Goal: Information Seeking & Learning: Learn about a topic

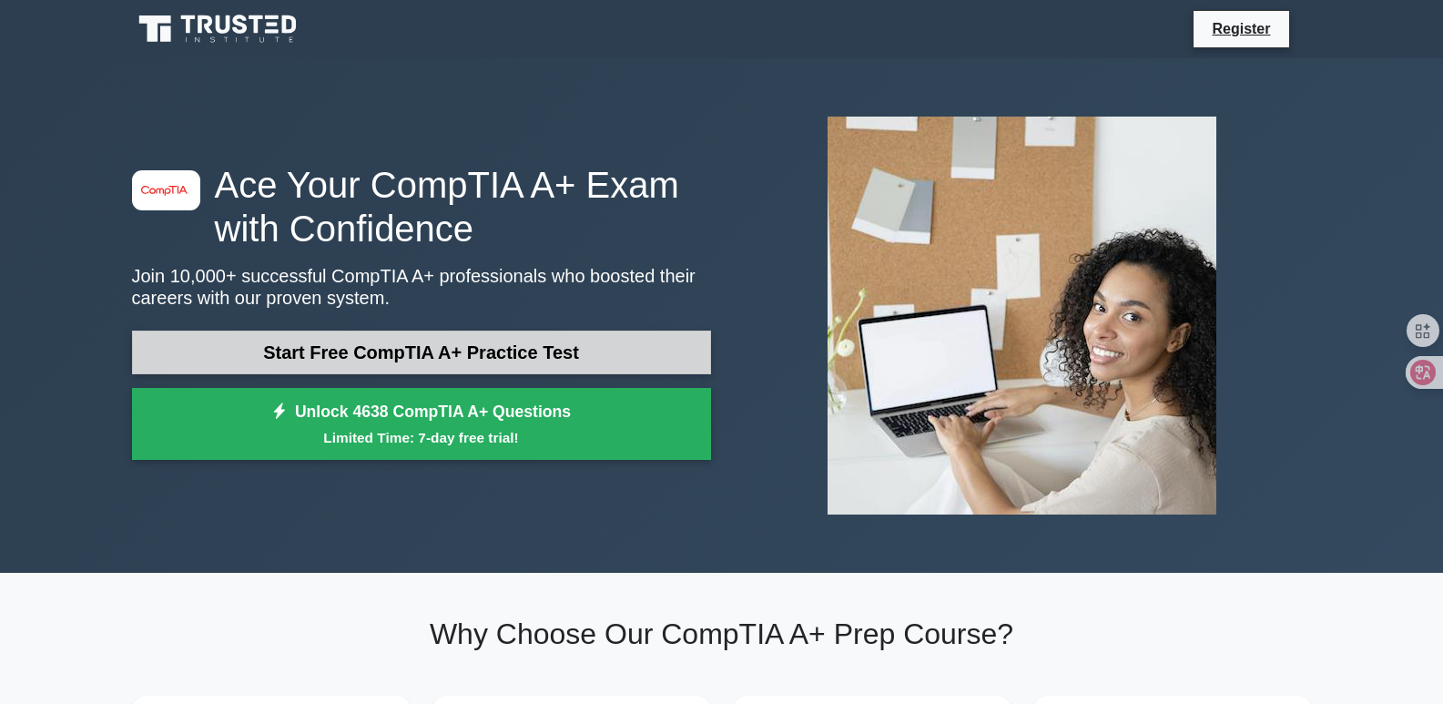
click at [615, 337] on link "Start Free CompTIA A+ Practice Test" at bounding box center [421, 352] width 579 height 44
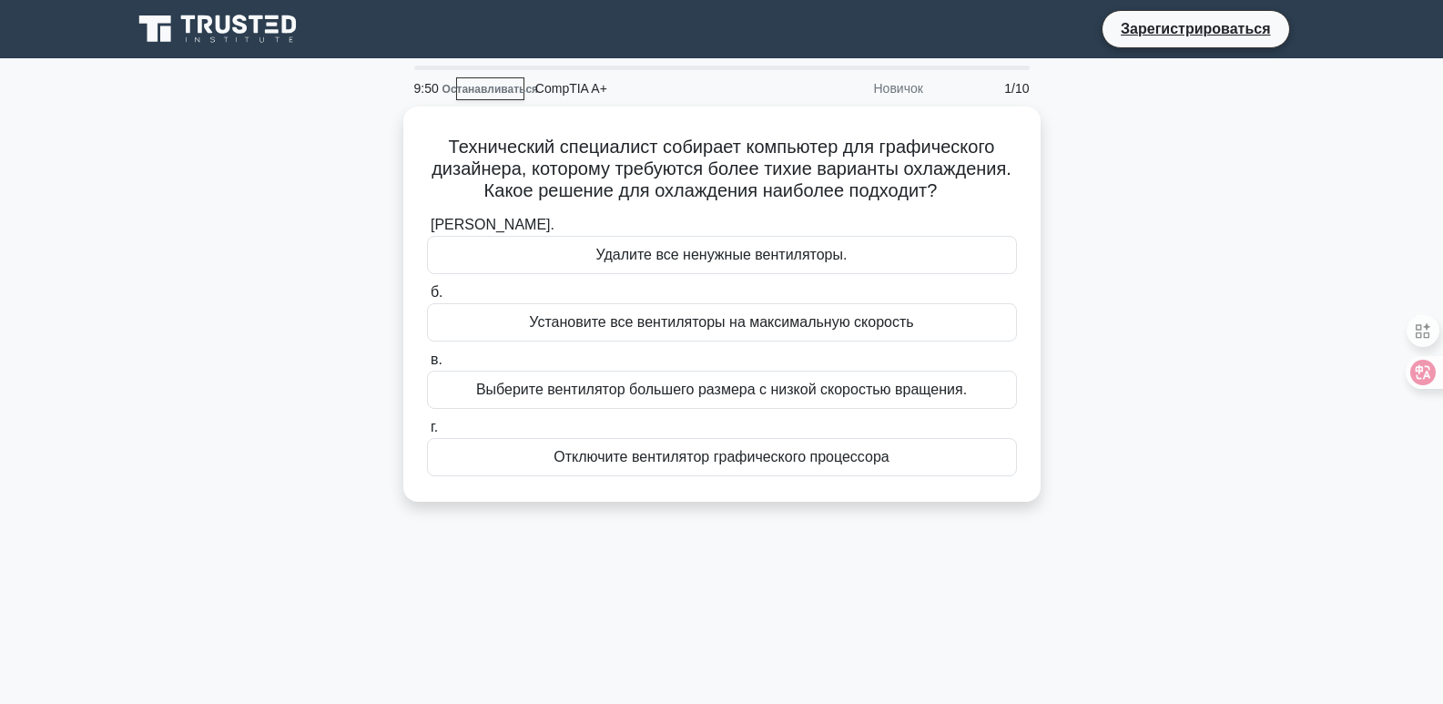
click at [1083, 176] on div "Технический специалист собирает компьютер для графического дизайнера, которому …" at bounding box center [722, 315] width 1202 height 417
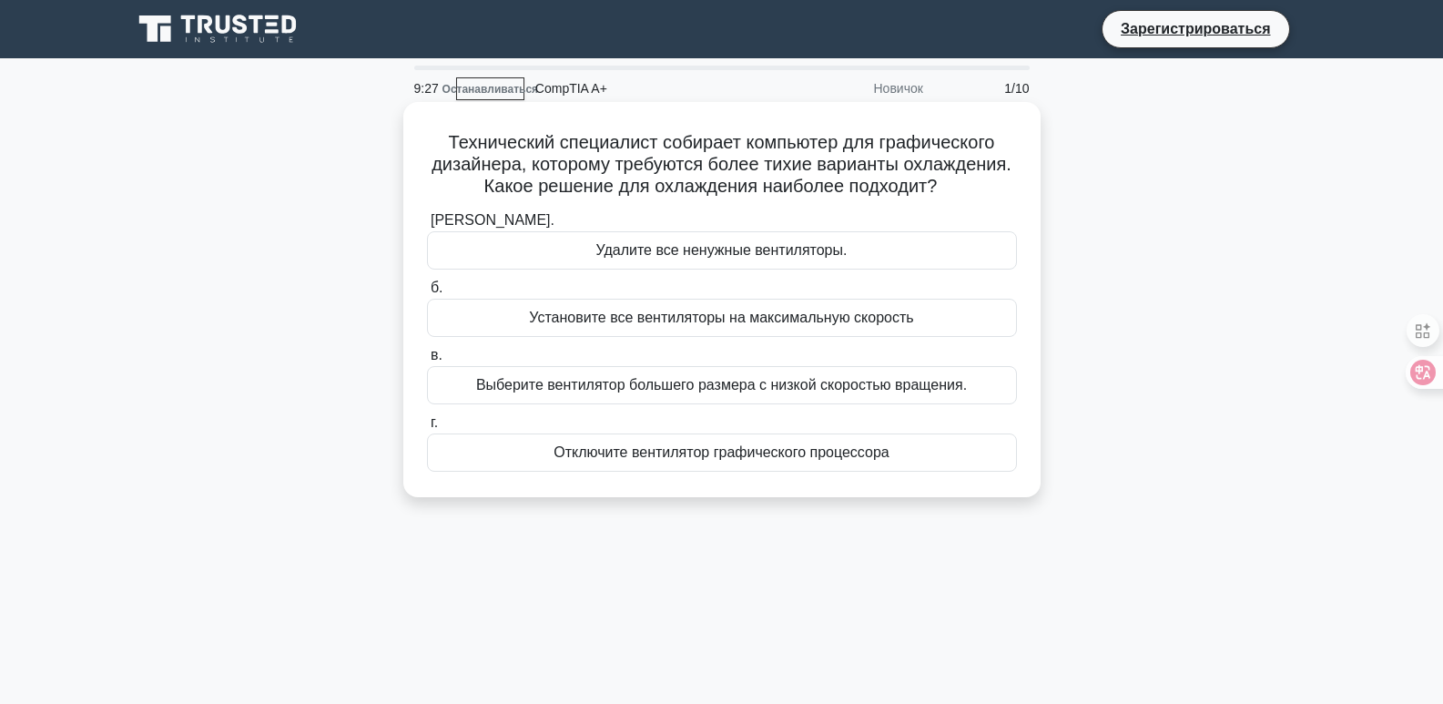
click at [777, 258] on font "Удалите все ненужные вентиляторы." at bounding box center [721, 249] width 251 height 15
click at [427, 227] on input "а. Удалите все ненужные вентиляторы." at bounding box center [427, 221] width 0 height 12
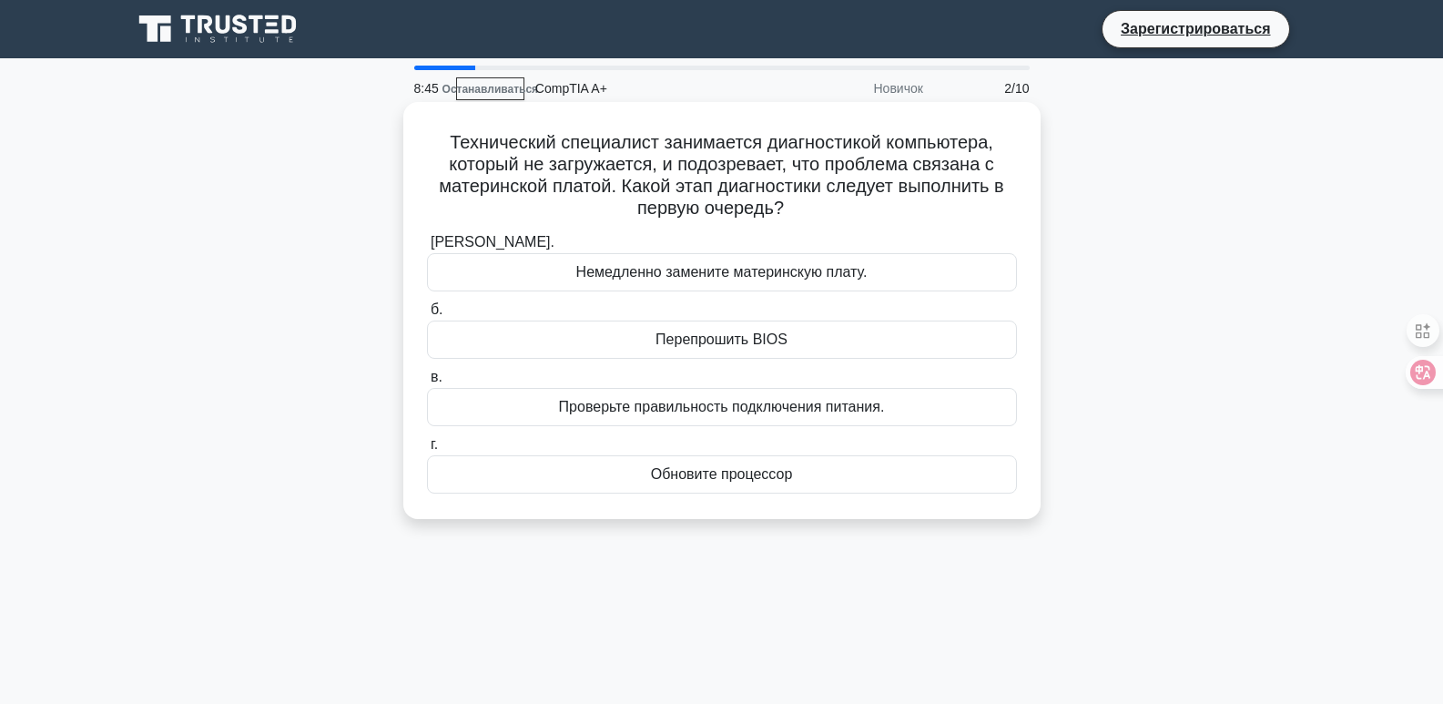
click at [855, 349] on div "Перепрошить BIOS" at bounding box center [722, 339] width 590 height 38
click at [427, 316] on input "б. Перепрошить BIOS" at bounding box center [427, 310] width 0 height 12
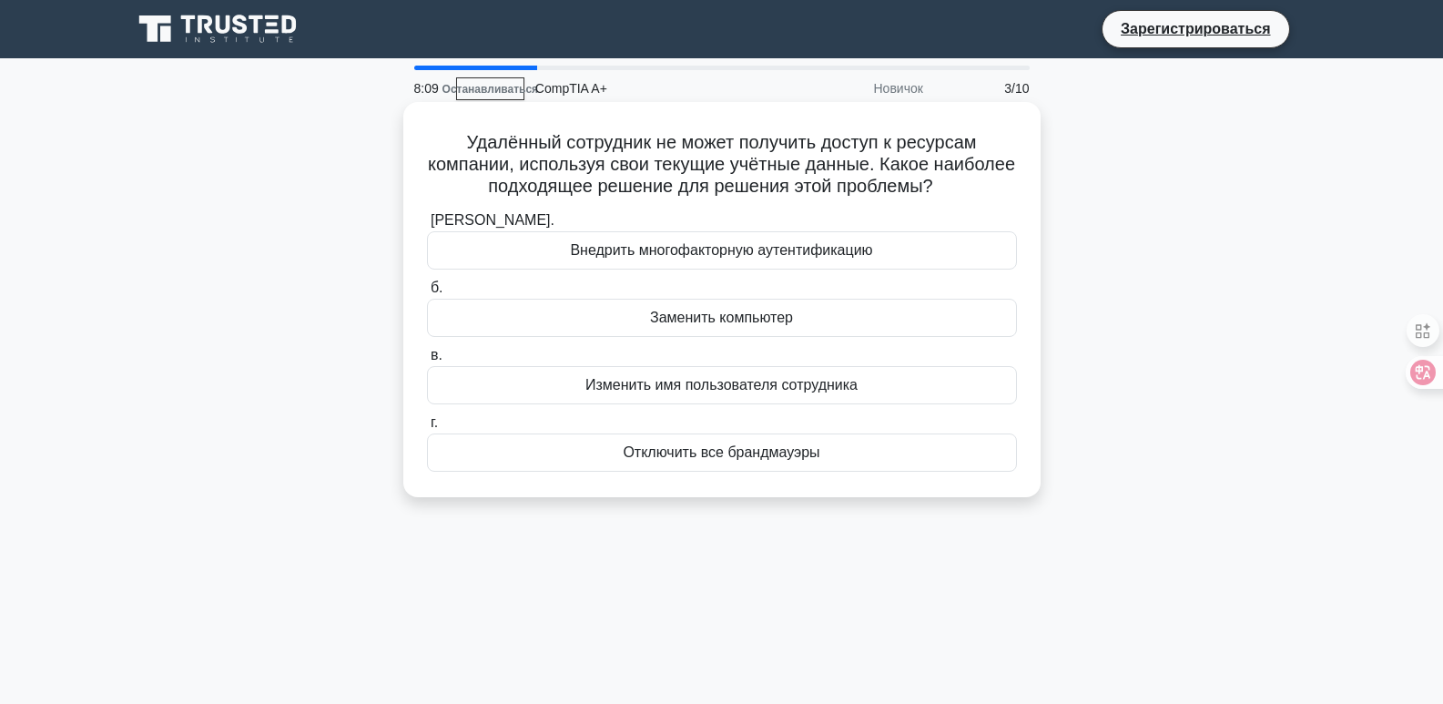
click at [883, 259] on div "Внедрить многофакторную аутентификацию" at bounding box center [722, 250] width 590 height 38
click at [427, 227] on input "а. Внедрить многофакторную аутентификацию" at bounding box center [427, 221] width 0 height 12
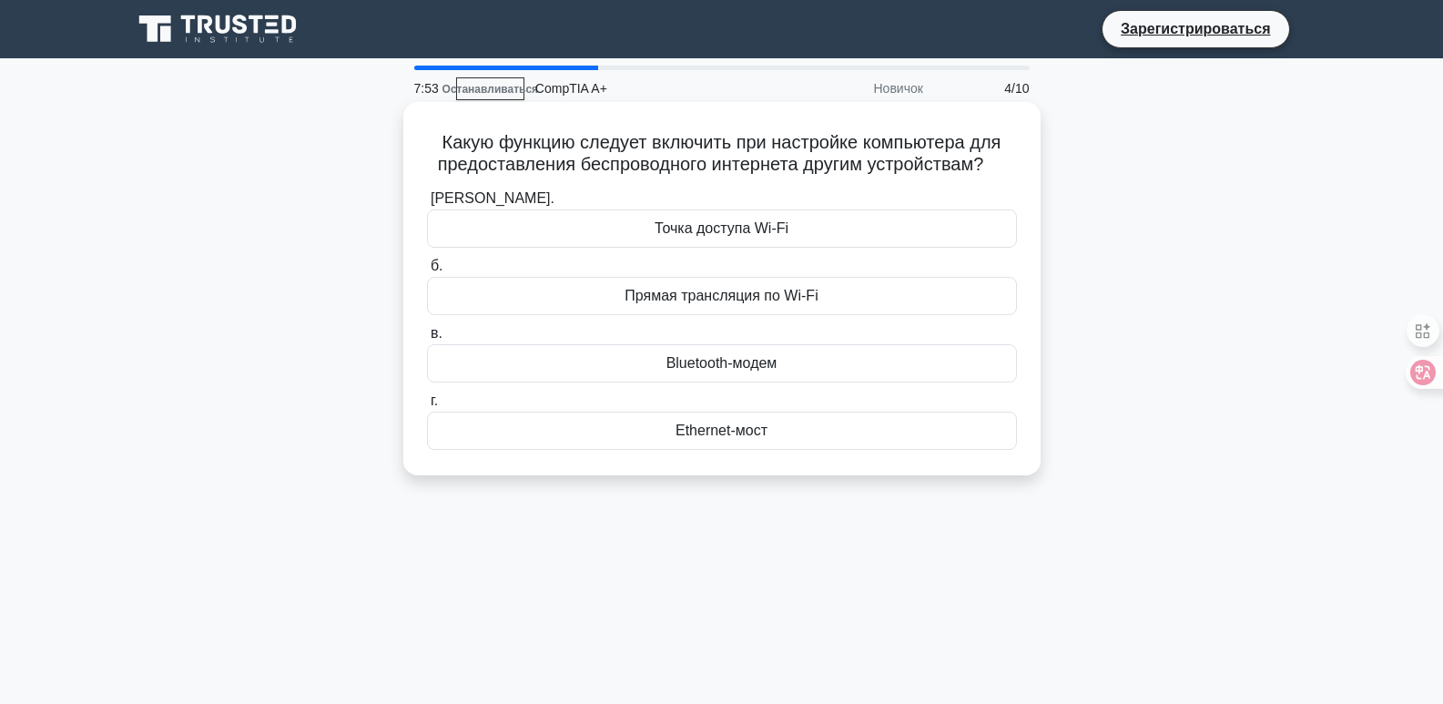
click at [814, 223] on div "Точка доступа Wi-Fi" at bounding box center [722, 228] width 590 height 38
click at [427, 205] on input "а. Точка доступа Wi-Fi" at bounding box center [427, 199] width 0 height 12
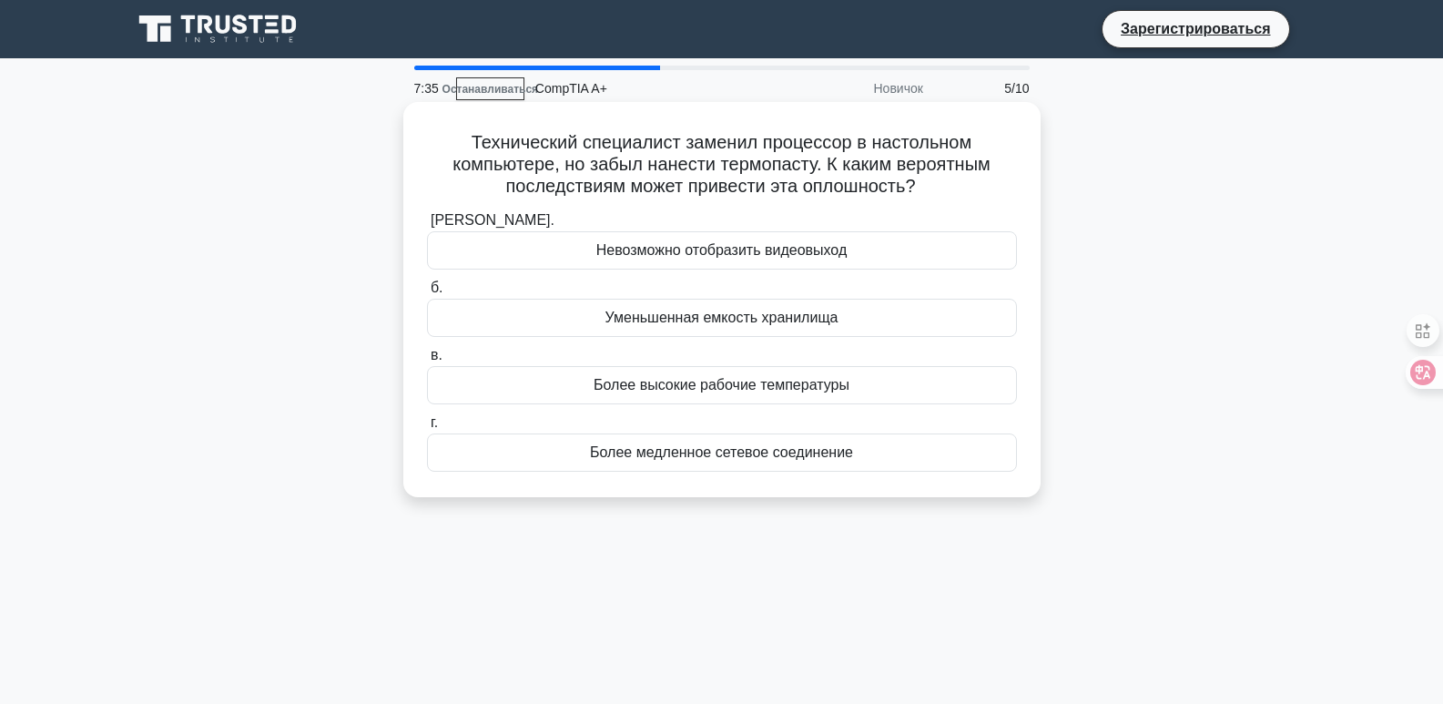
click at [794, 381] on font "Более высокие рабочие температуры" at bounding box center [722, 384] width 256 height 15
click at [427, 361] on input "в. Более высокие рабочие температуры" at bounding box center [427, 356] width 0 height 12
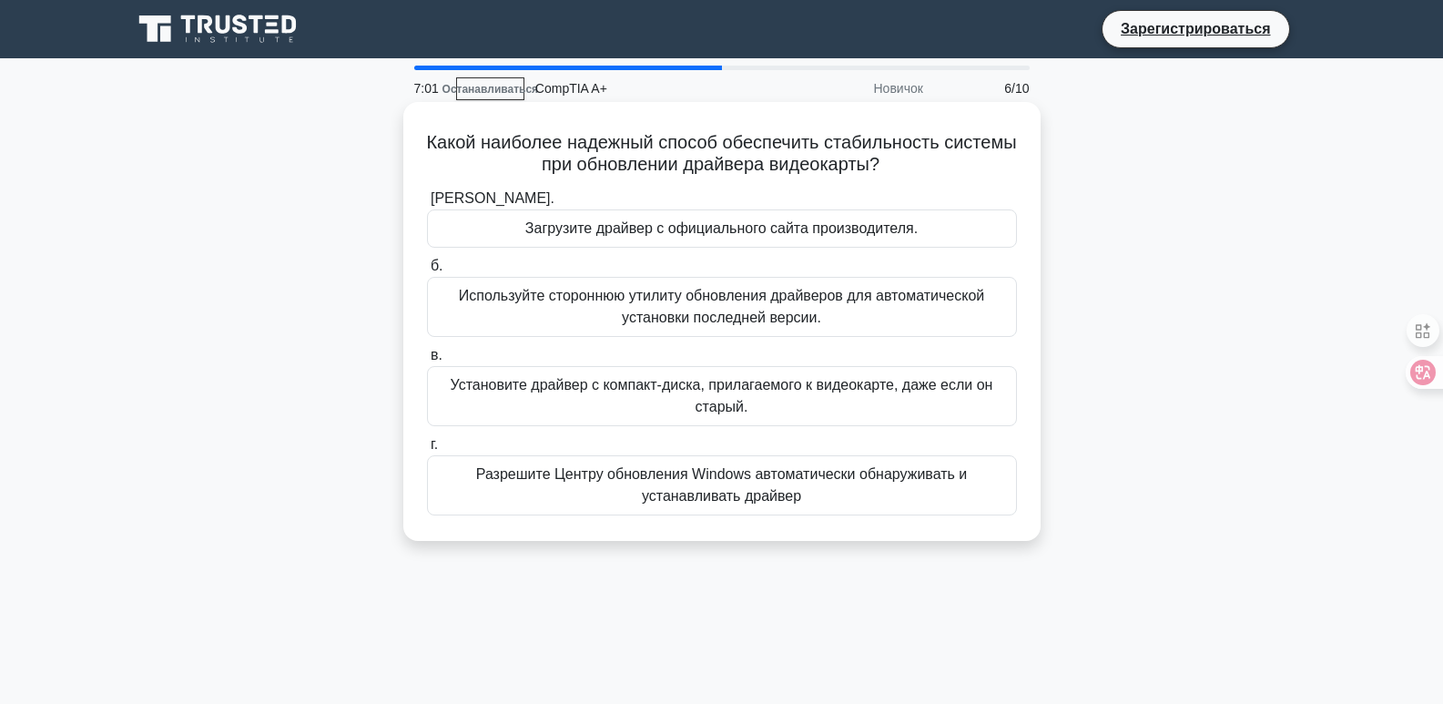
click at [781, 224] on font "Загрузите драйвер с официального сайта производителя." at bounding box center [721, 227] width 392 height 15
click at [427, 205] on input "а. Загрузите драйвер с официального сайта производителя." at bounding box center [427, 199] width 0 height 12
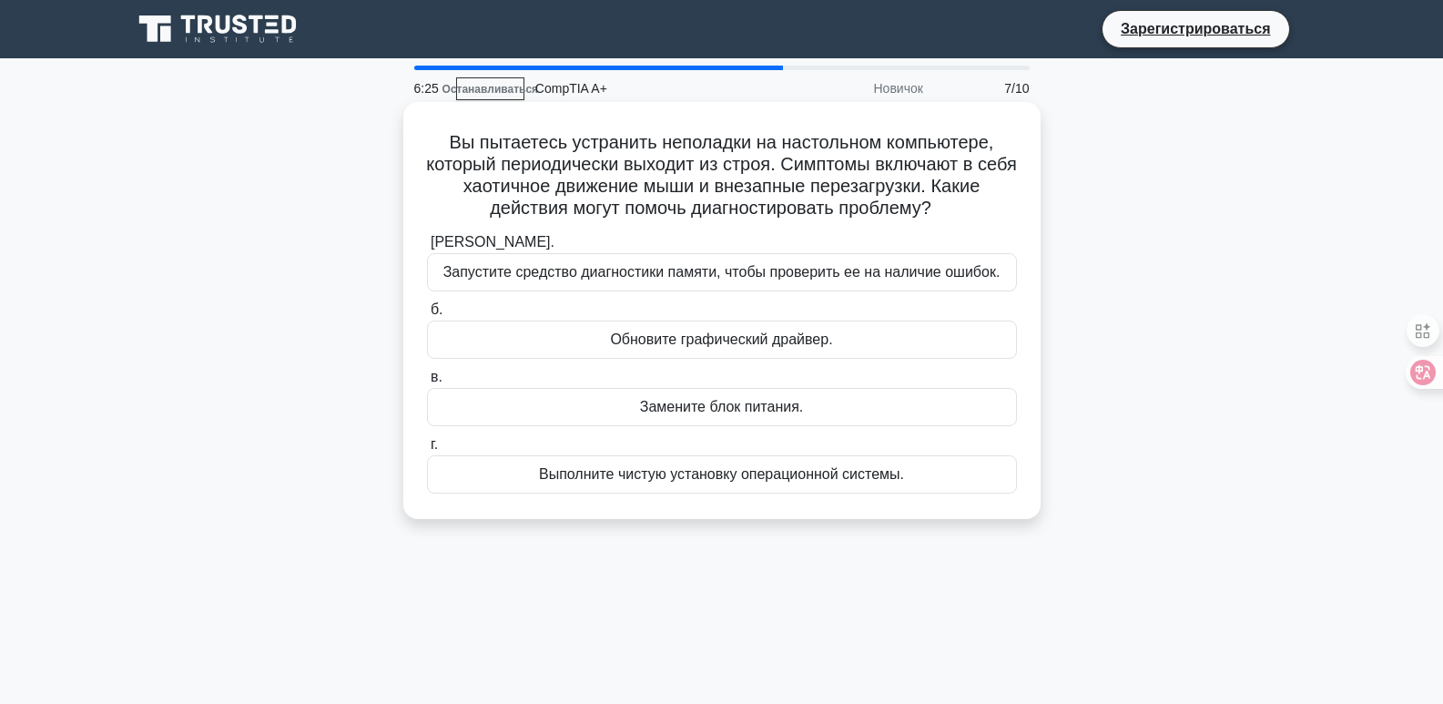
click at [778, 482] on font "Выполните чистую установку операционной системы." at bounding box center [721, 473] width 365 height 15
click at [427, 451] on input "г. Выполните чистую установку операционной системы." at bounding box center [427, 445] width 0 height 12
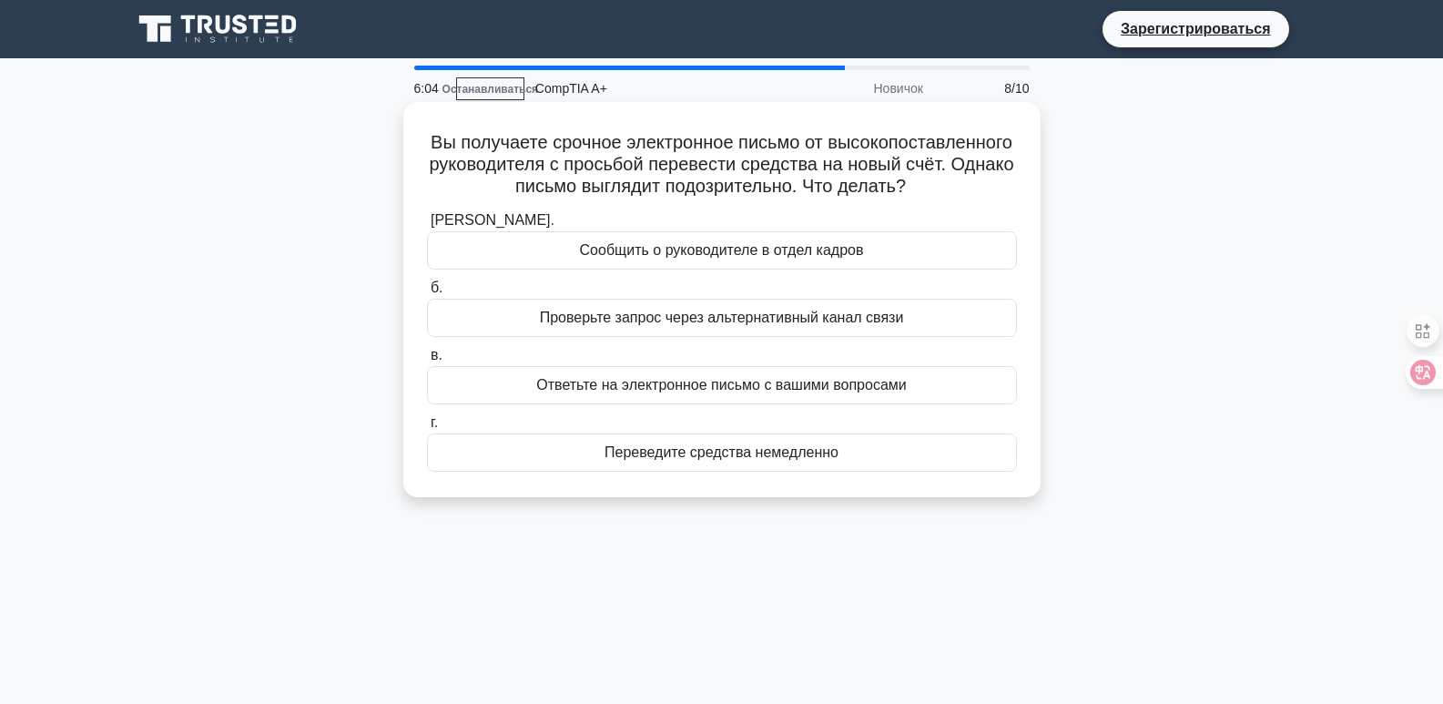
click at [788, 258] on font "Сообщить о руководителе в отдел кадров" at bounding box center [722, 249] width 284 height 15
click at [427, 227] on input "а. Сообщить о руководителе в отдел кадров" at bounding box center [427, 221] width 0 height 12
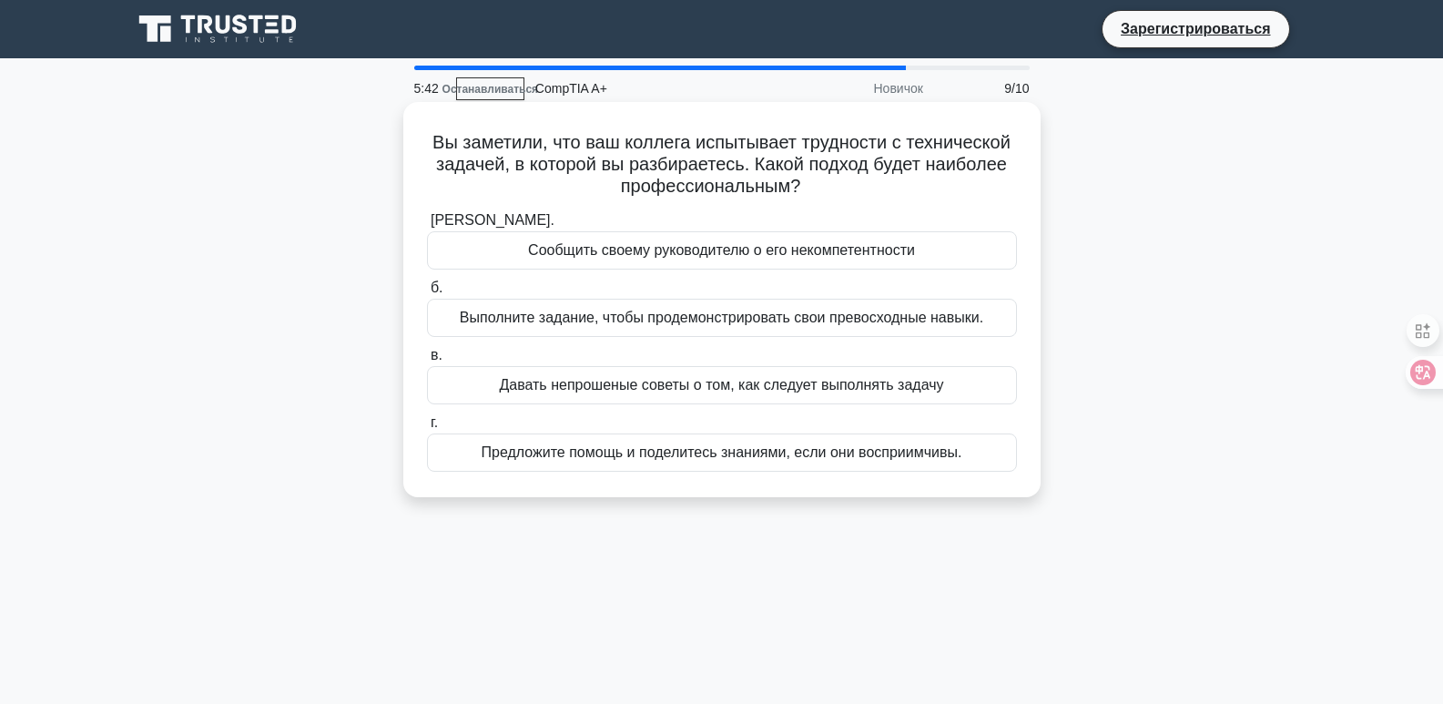
click at [812, 463] on font "Предложите помощь и поделитесь знаниями, если они восприимчивы." at bounding box center [722, 453] width 481 height 22
click at [427, 429] on input "г. Предложите помощь и поделитесь знаниями, если они восприимчивы." at bounding box center [427, 423] width 0 height 12
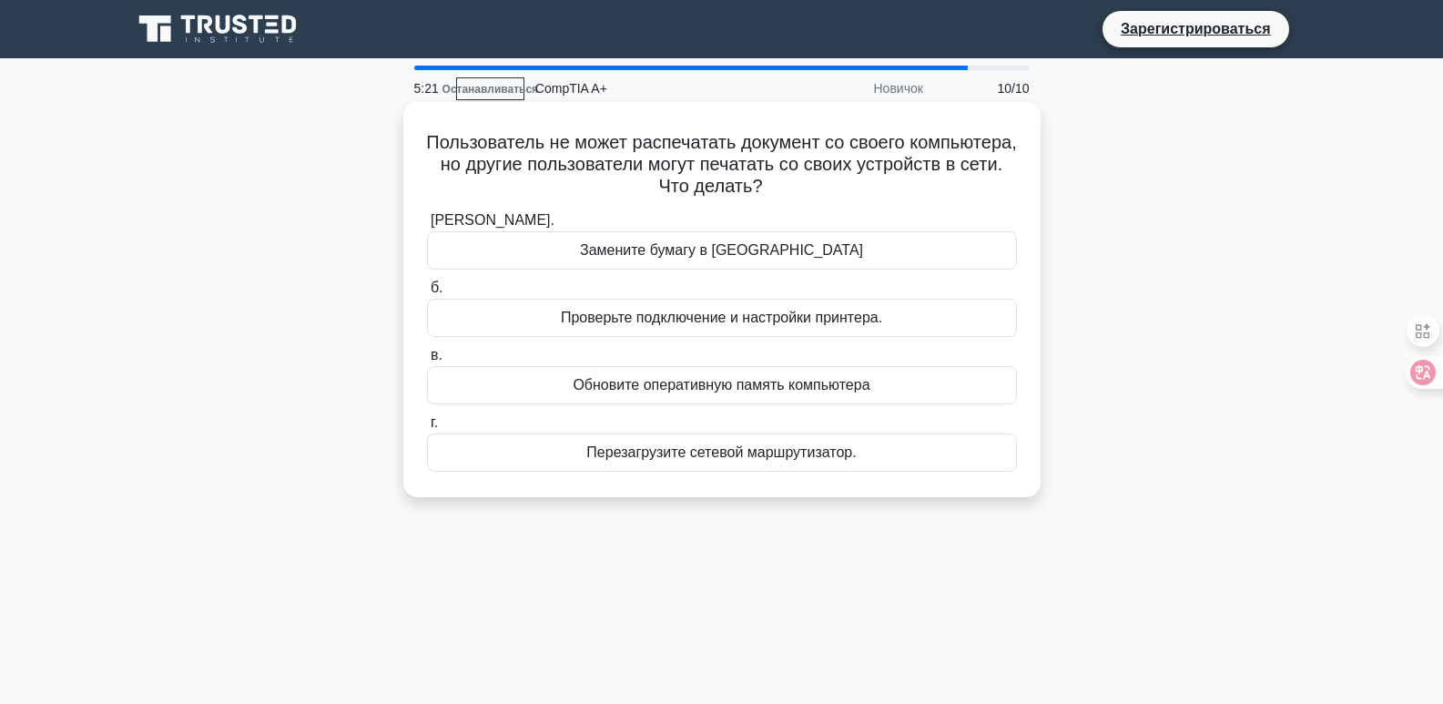
click at [783, 310] on font "Проверьте подключение и настройки принтера." at bounding box center [721, 317] width 321 height 15
click at [427, 294] on input "б. Проверьте подключение и настройки принтера." at bounding box center [427, 288] width 0 height 12
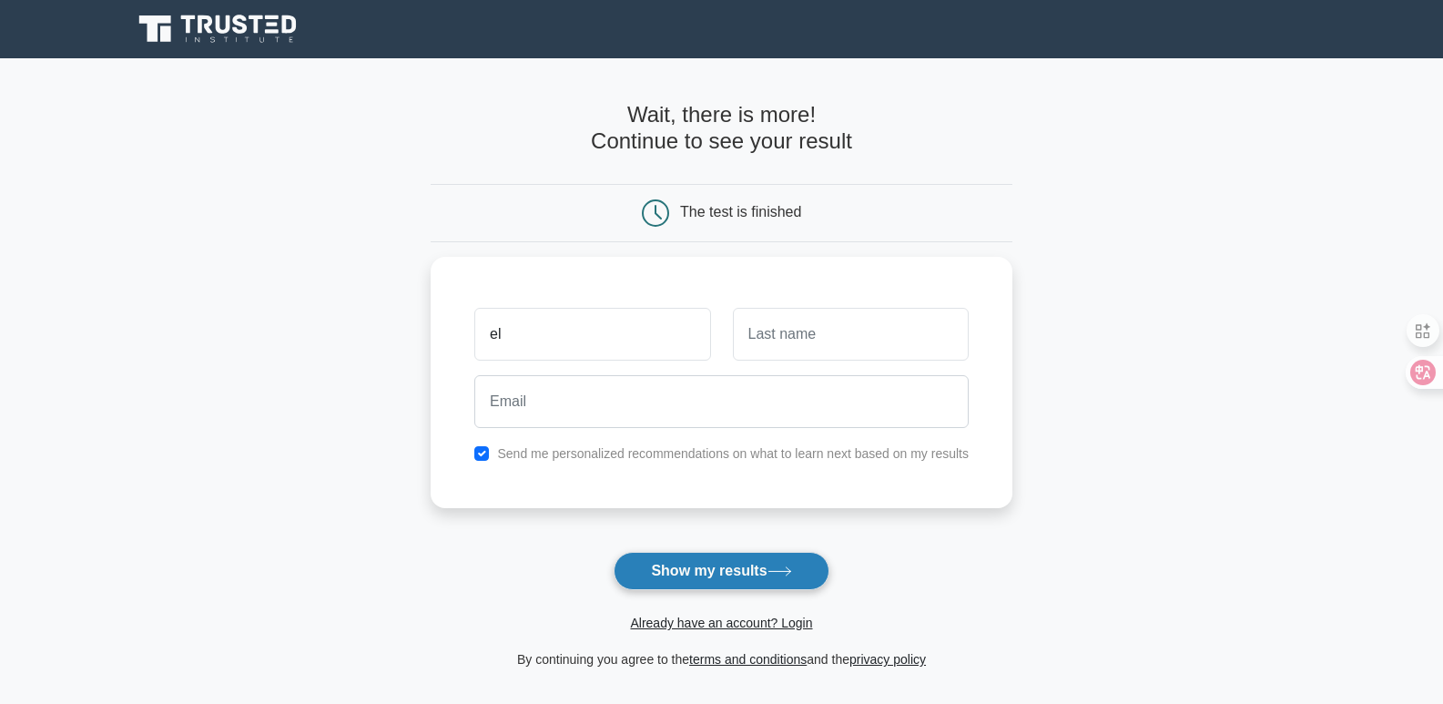
click at [690, 567] on button "Show my results" at bounding box center [721, 571] width 215 height 38
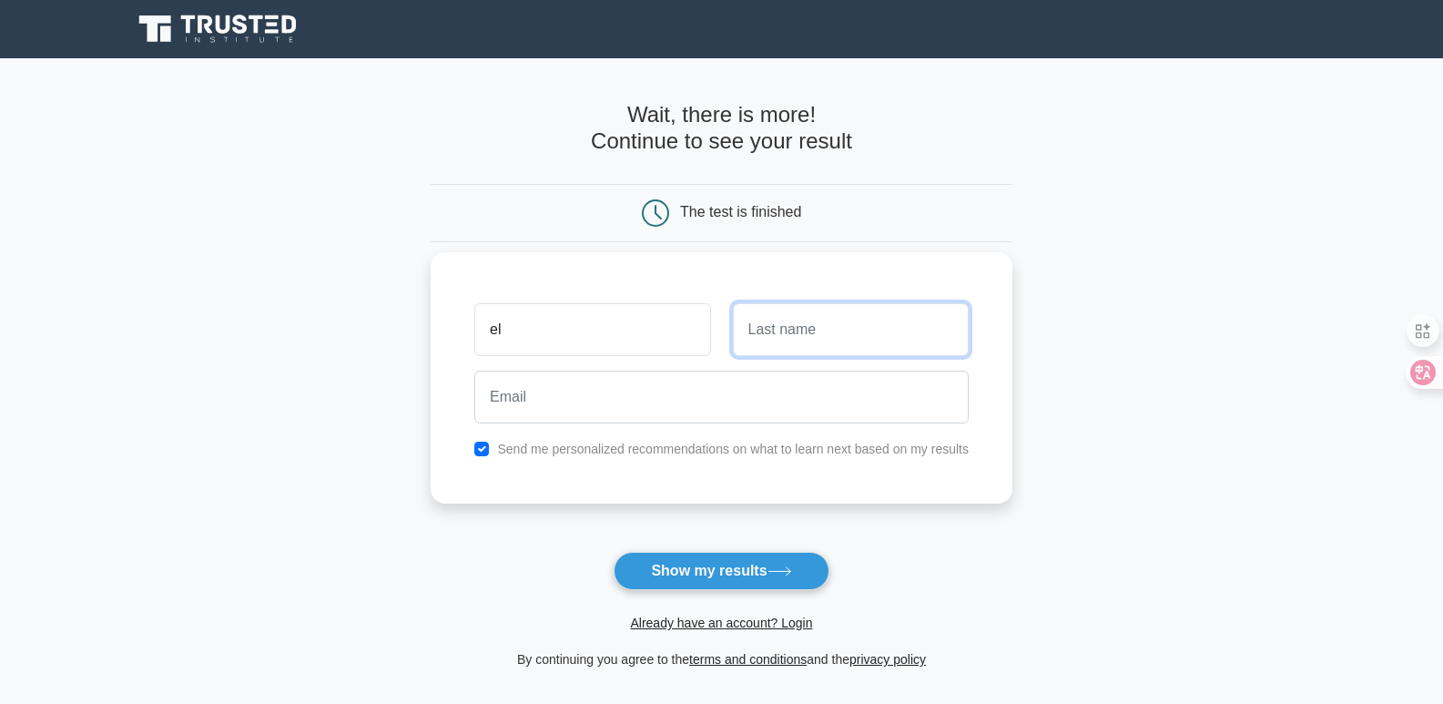
click at [762, 327] on input "text" at bounding box center [851, 329] width 236 height 53
click at [630, 331] on input "el" at bounding box center [592, 329] width 236 height 53
type input "[PERSON_NAME]"
click at [742, 341] on input "text" at bounding box center [851, 329] width 236 height 53
type input "sabzaiyev"
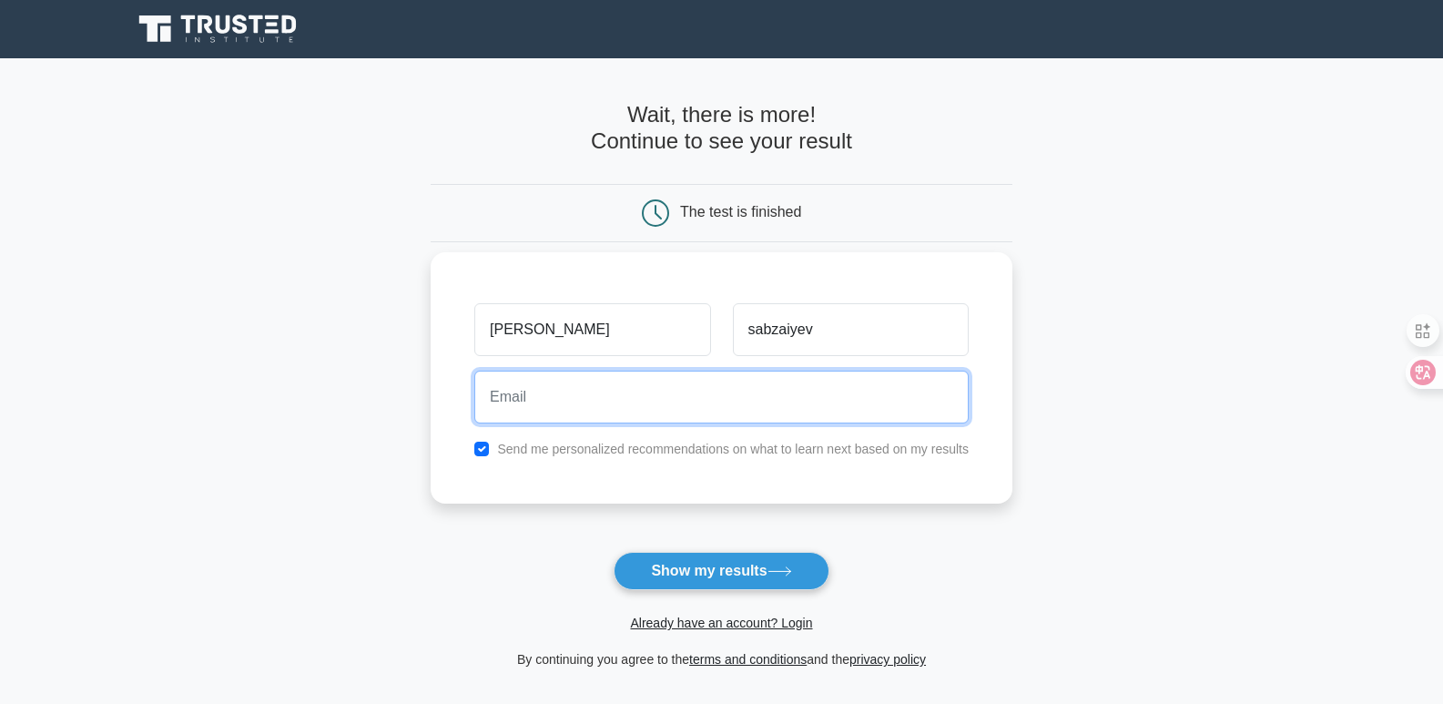
click at [684, 395] on input "email" at bounding box center [721, 397] width 494 height 53
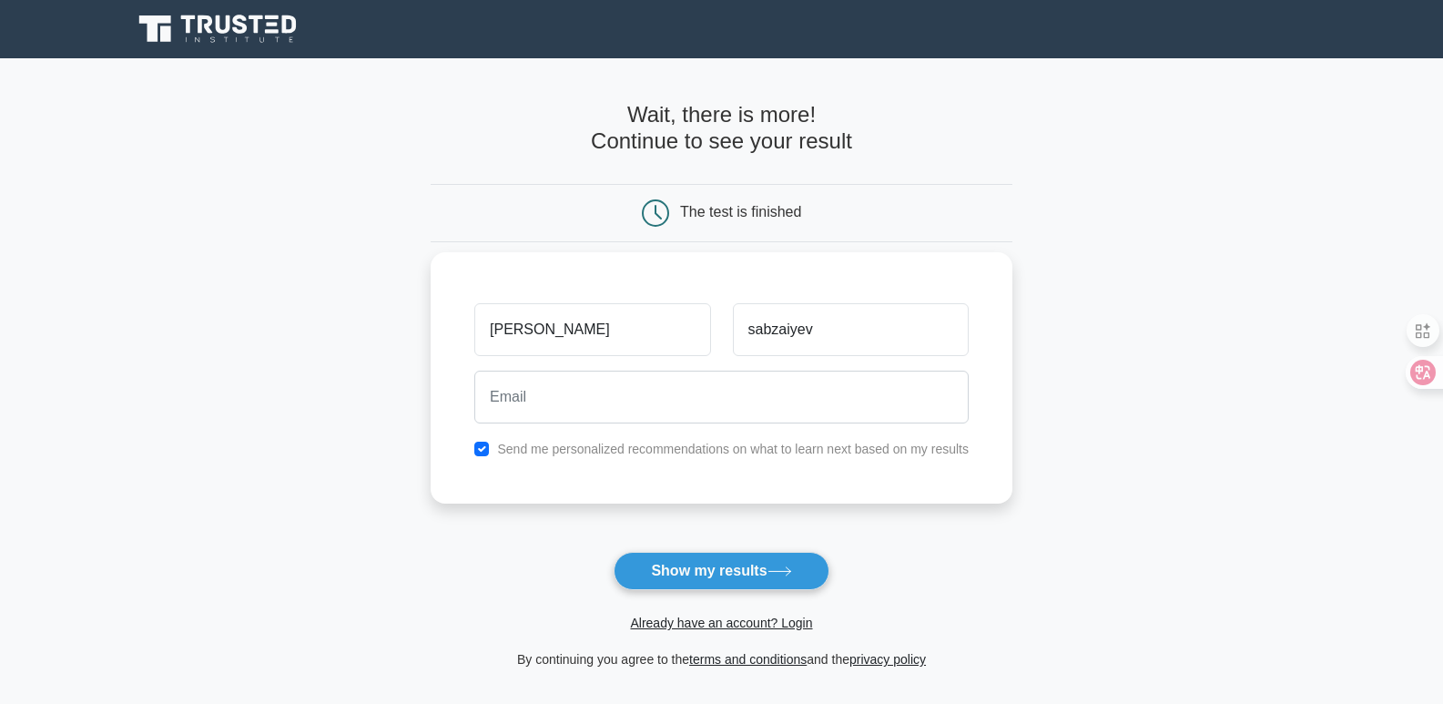
click at [700, 444] on label "Send me personalized recommendations on what to learn next based on my results" at bounding box center [733, 449] width 472 height 15
click at [672, 456] on label "Send me personalized recommendations on what to learn next based on my results" at bounding box center [733, 449] width 472 height 15
click at [489, 444] on input "checkbox" at bounding box center [481, 449] width 15 height 15
checkbox input "false"
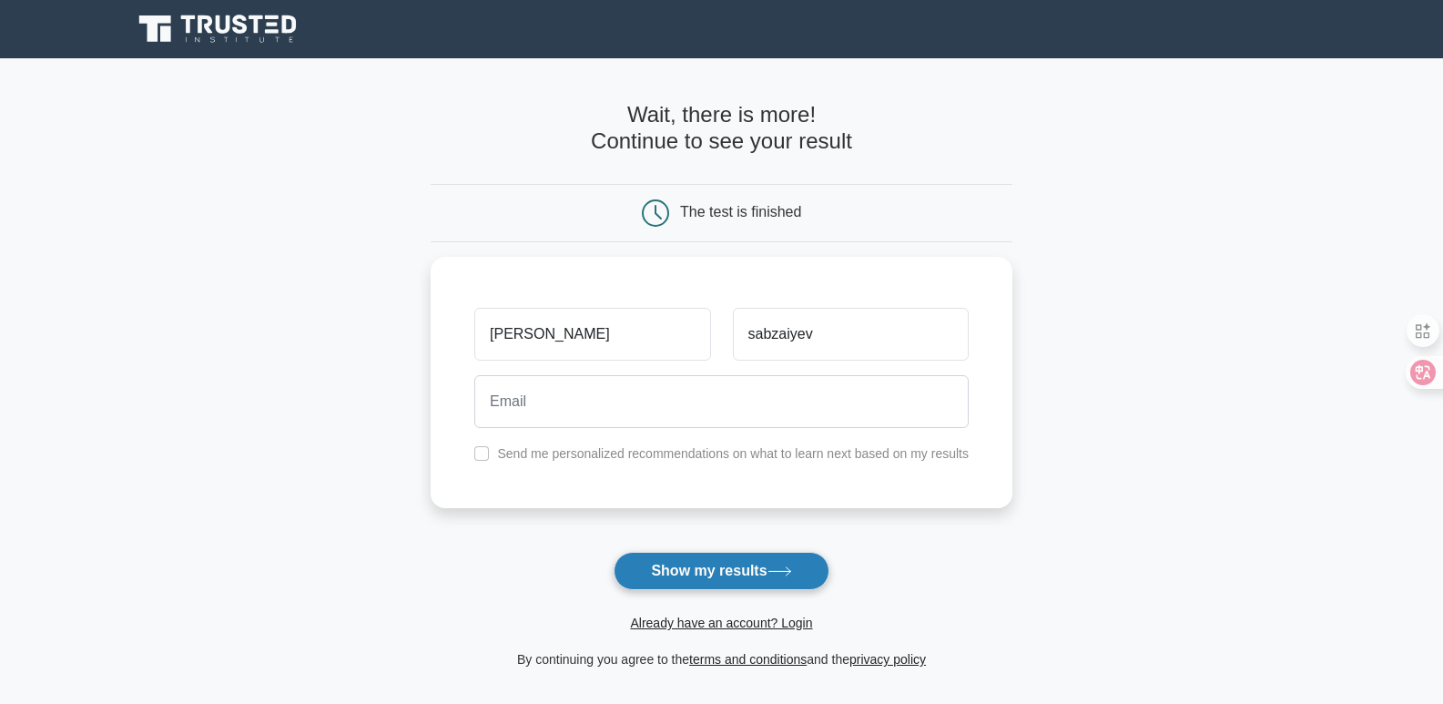
click at [727, 562] on button "Show my results" at bounding box center [721, 571] width 215 height 38
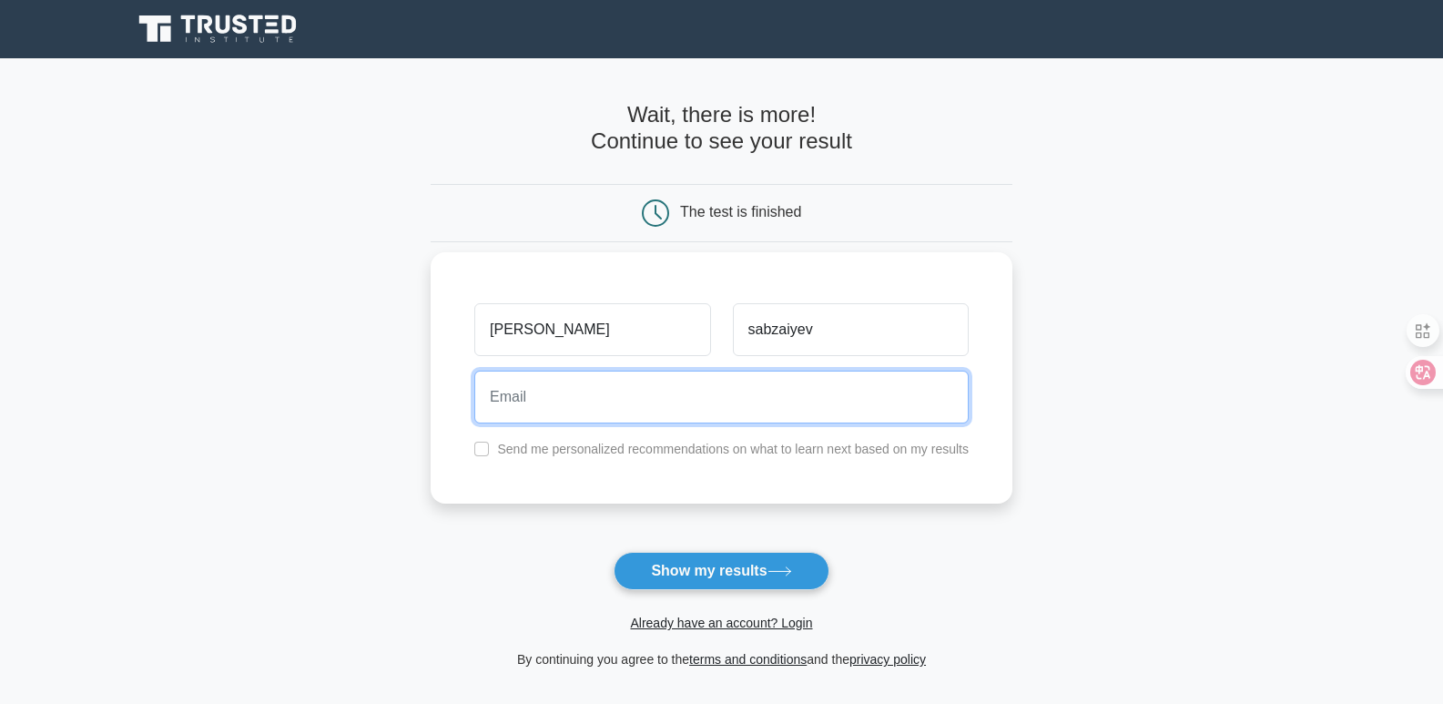
click at [676, 389] on input "email" at bounding box center [721, 397] width 494 height 53
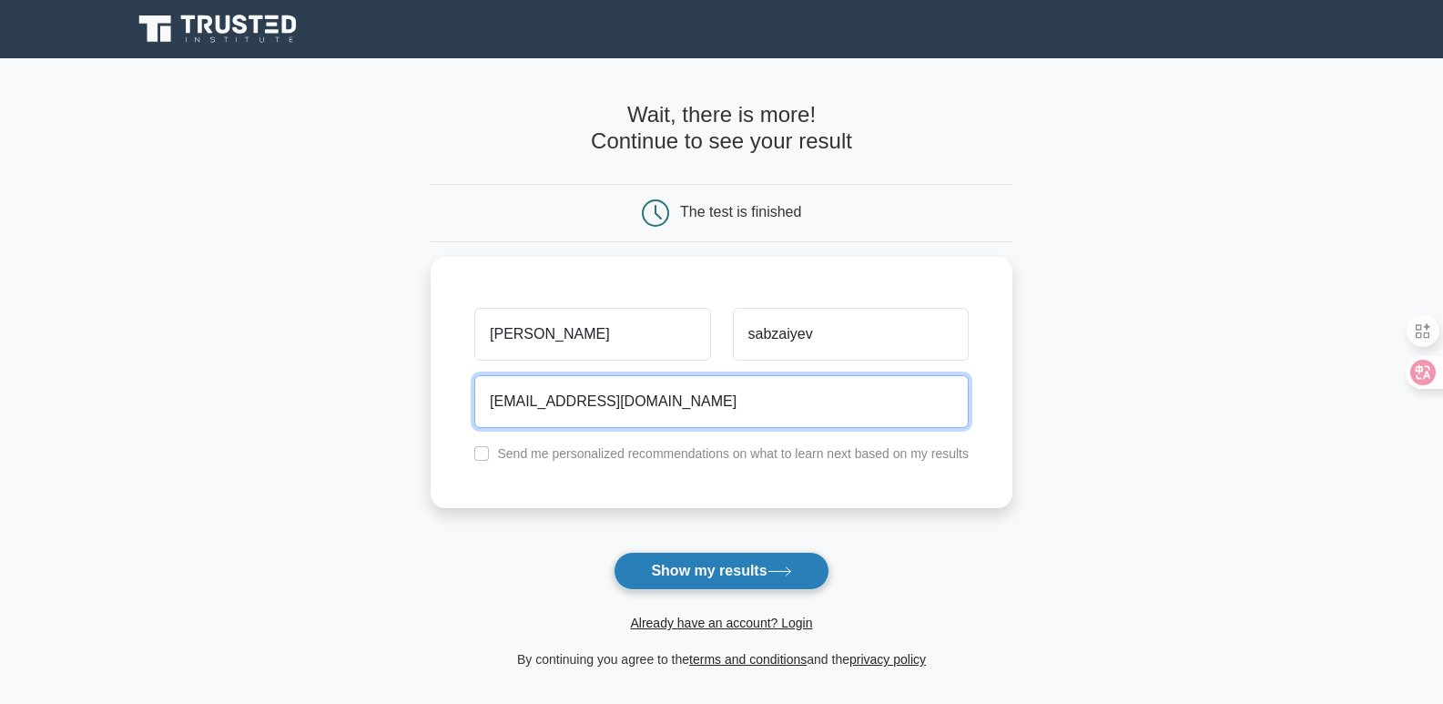
type input "hackerelman@gmail.com"
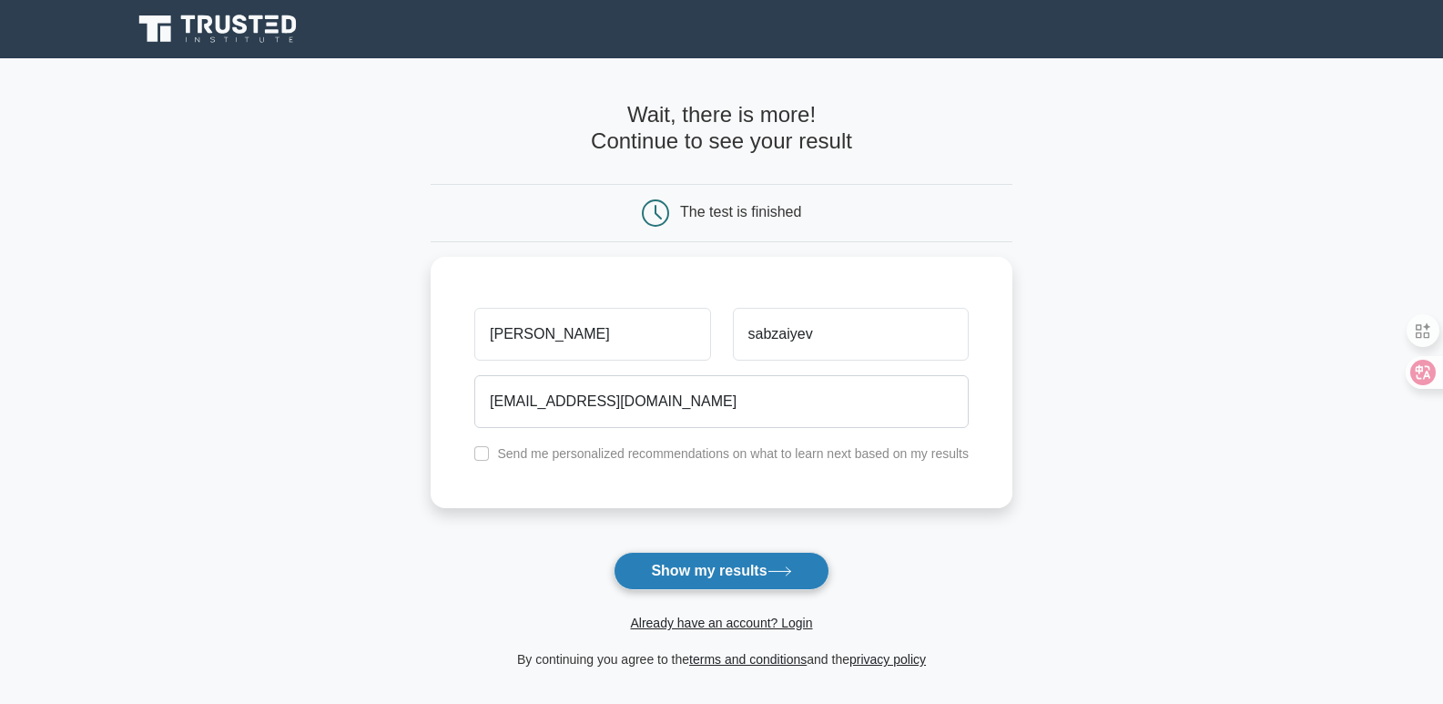
click at [696, 569] on button "Show my results" at bounding box center [721, 571] width 215 height 38
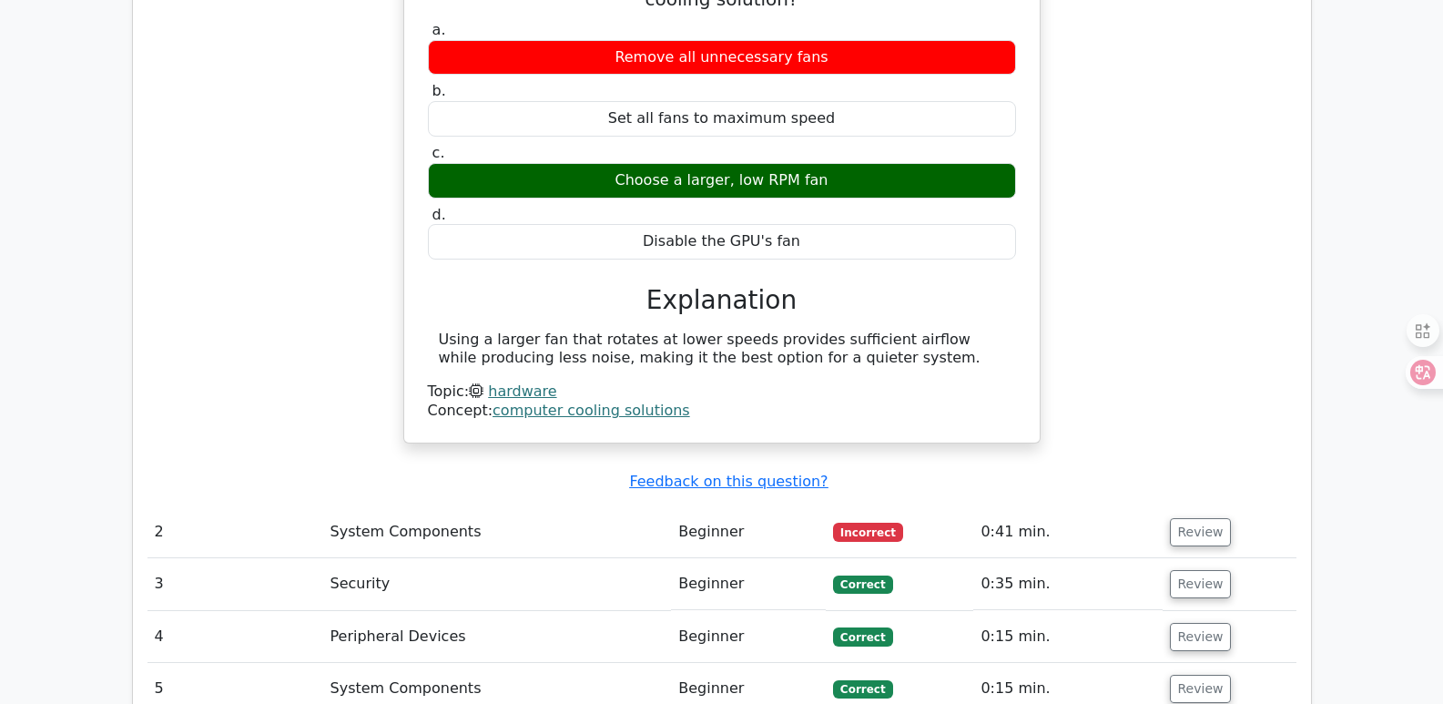
scroll to position [1736, 0]
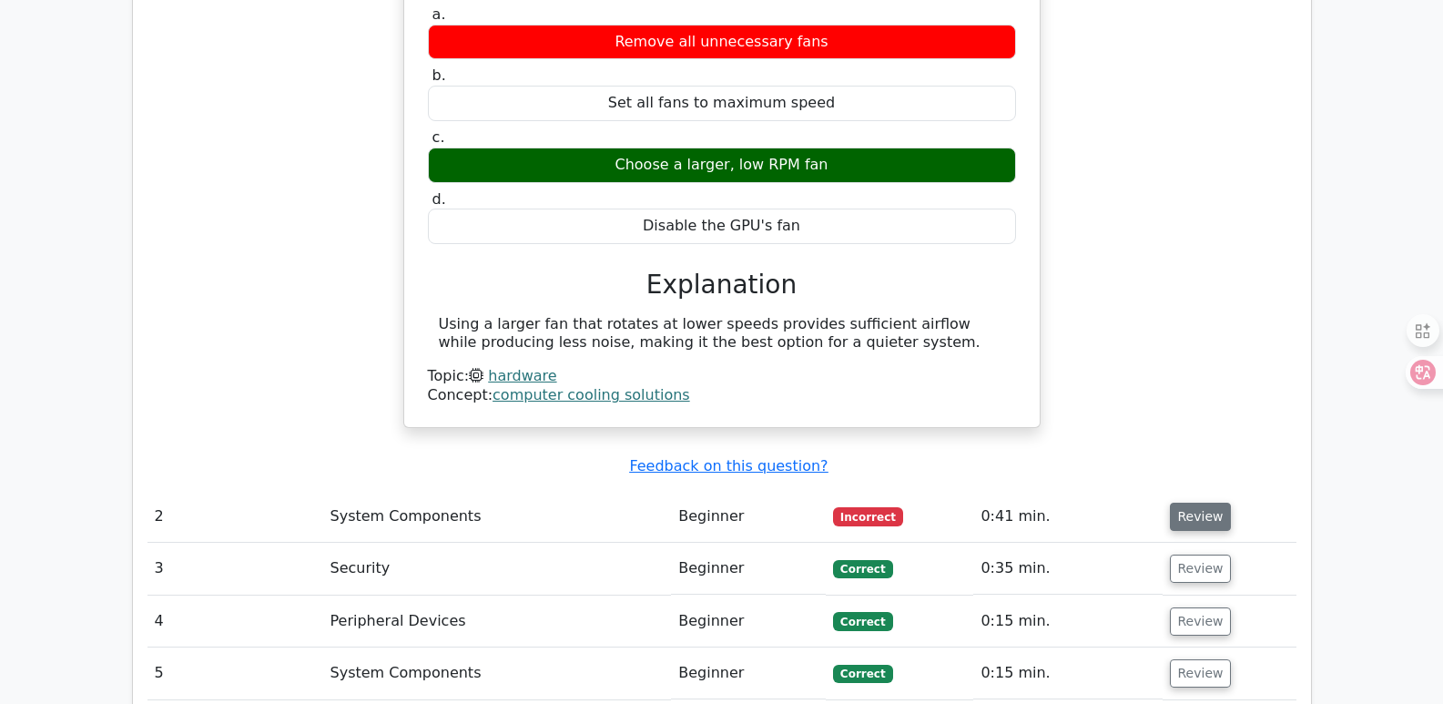
click at [1187, 503] on button "Review" at bounding box center [1201, 517] width 62 height 28
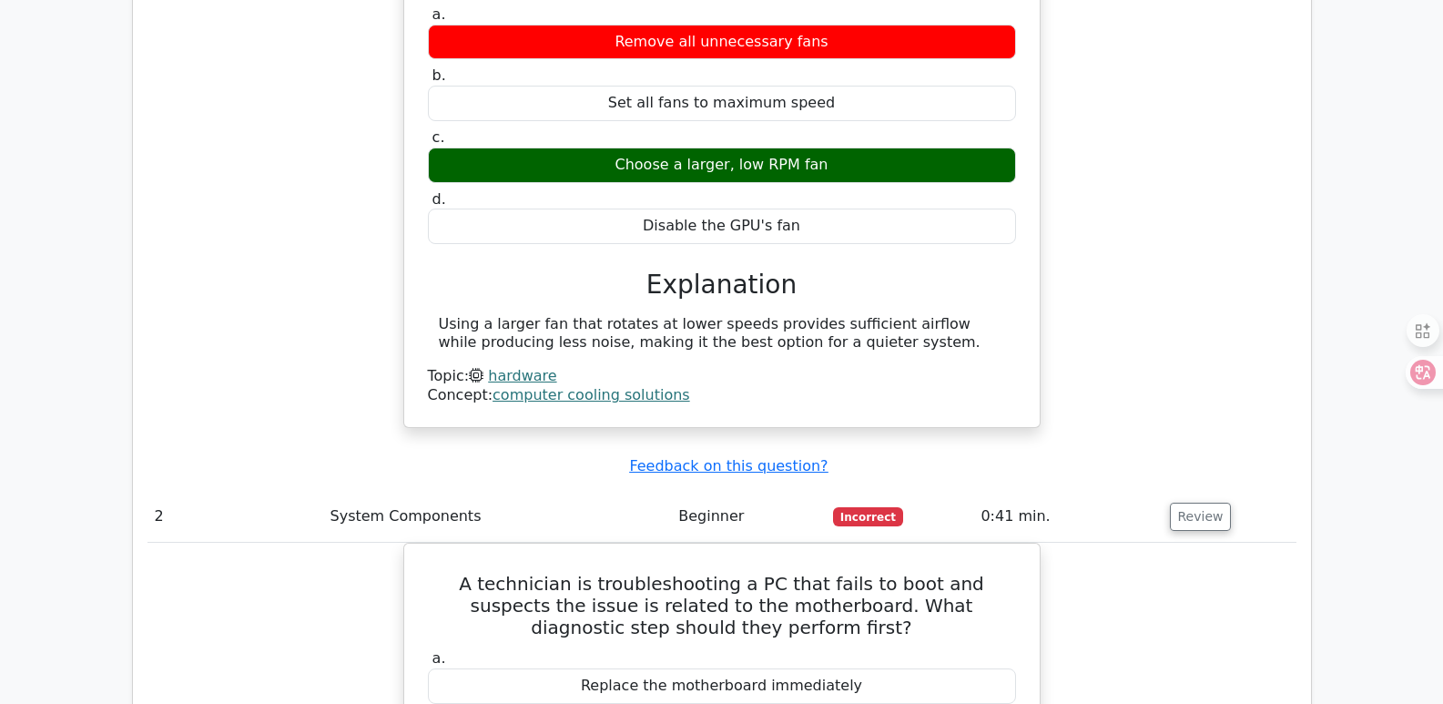
click at [1113, 330] on div "A technician is building a computer for a graphic designer who requires quieter…" at bounding box center [721, 174] width 1149 height 551
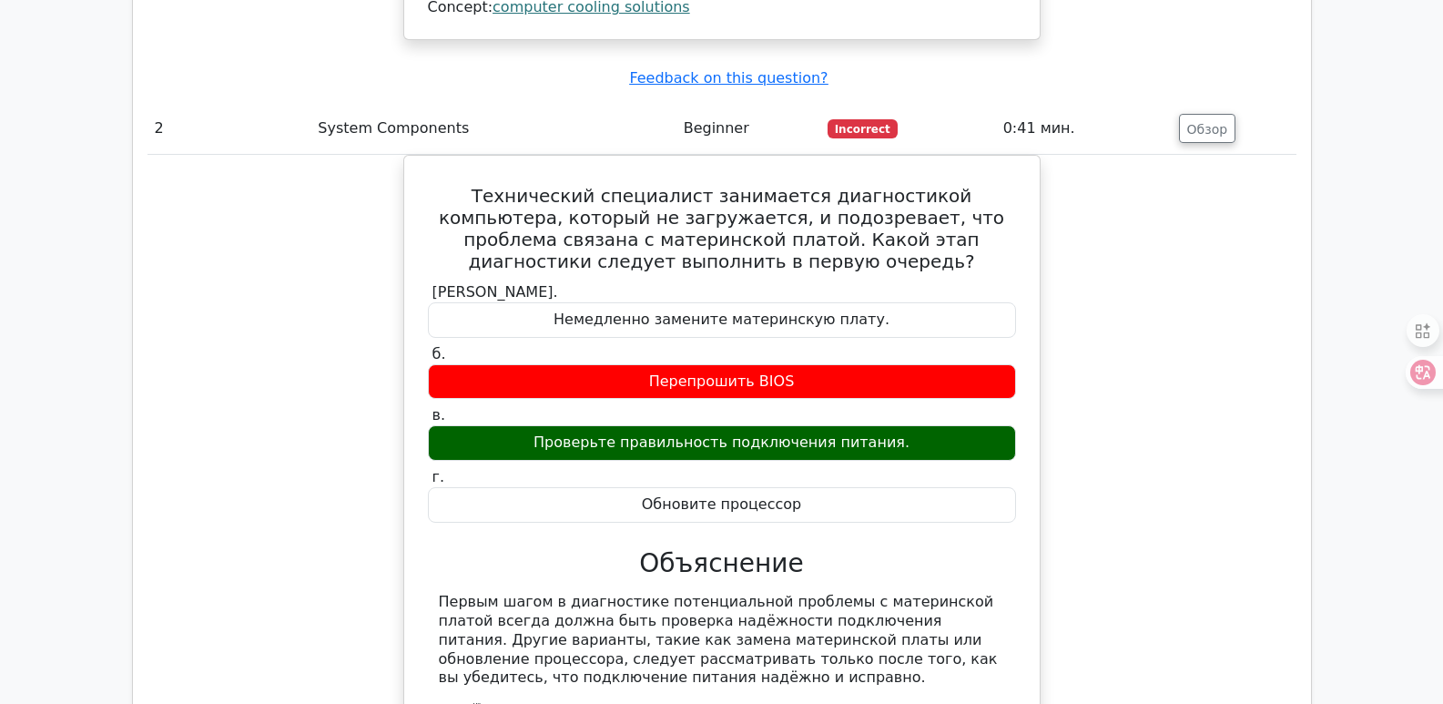
scroll to position [2255, 0]
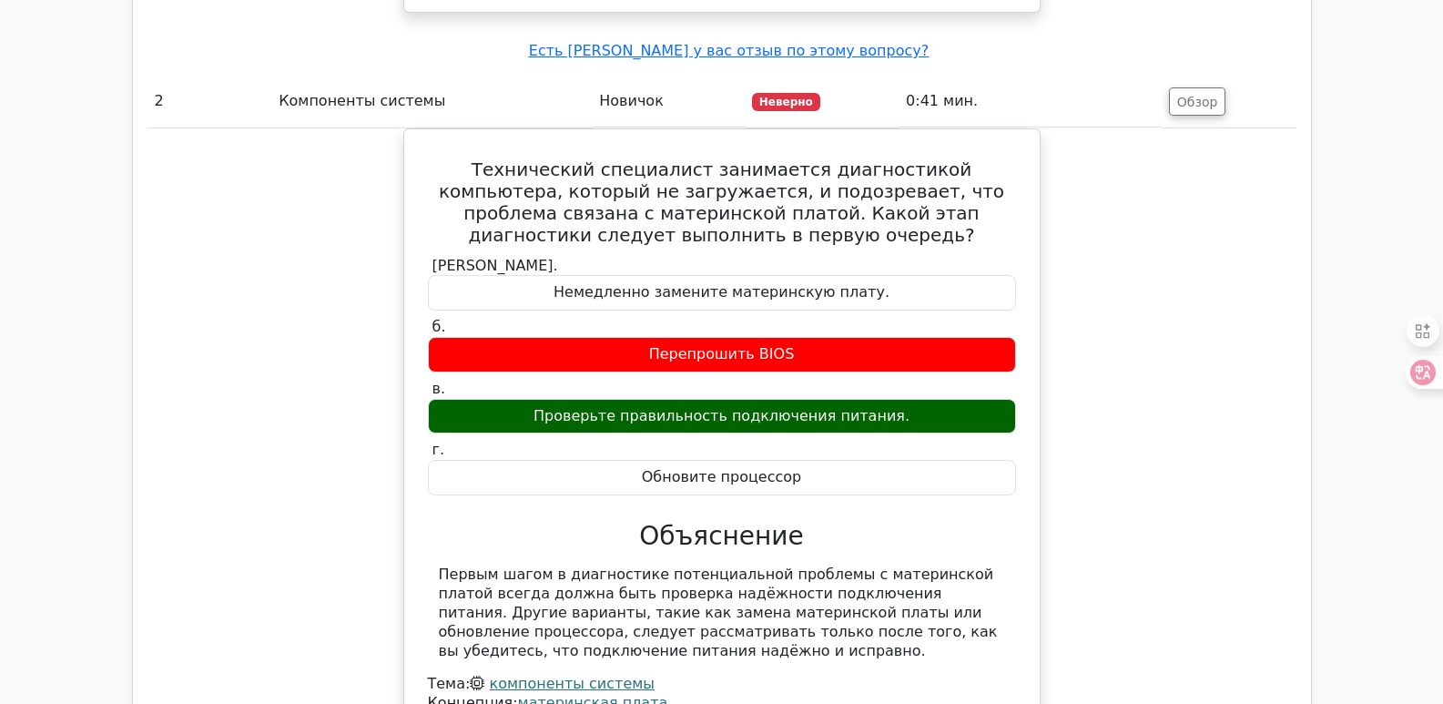
click at [1127, 423] on div "Технический специалист занимается диагностикой компьютера, который не загружает…" at bounding box center [721, 443] width 1149 height 630
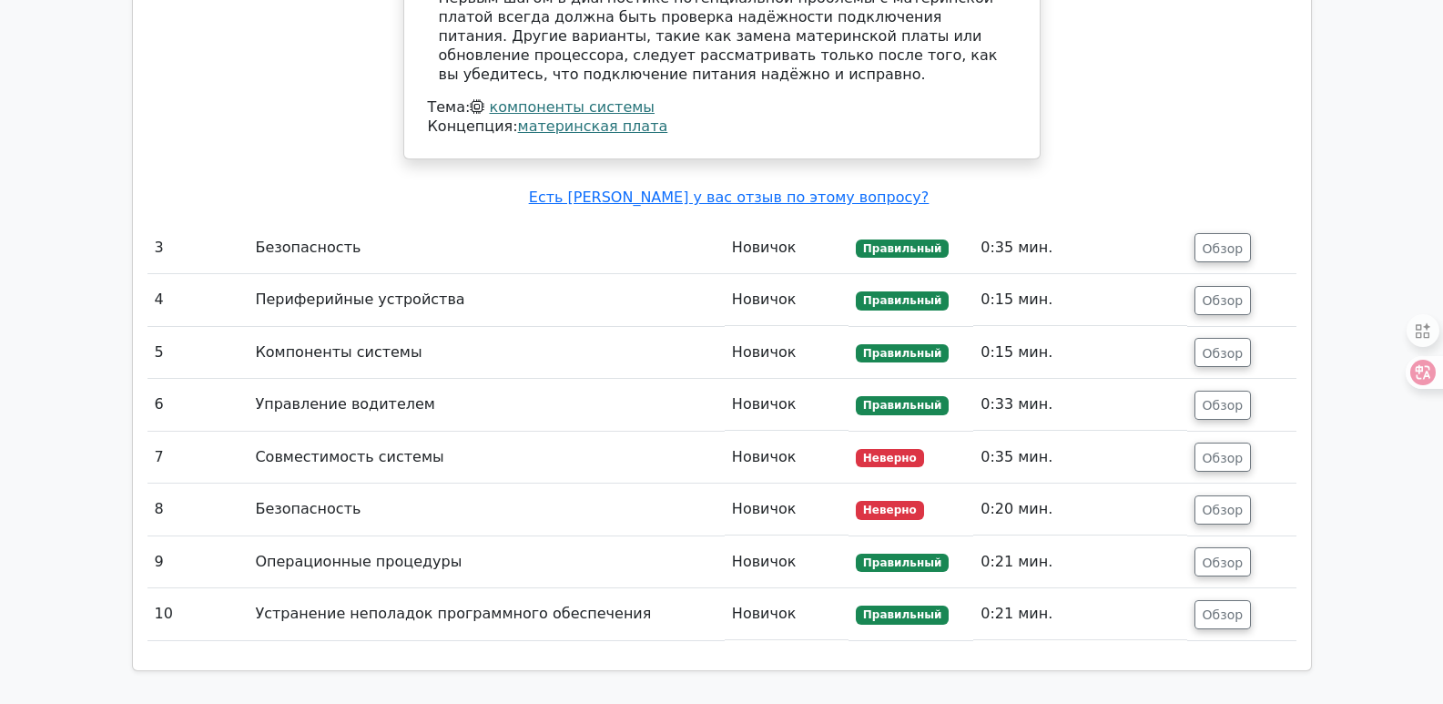
scroll to position [2832, 0]
click at [1229, 449] on font "Обзор" at bounding box center [1223, 456] width 41 height 15
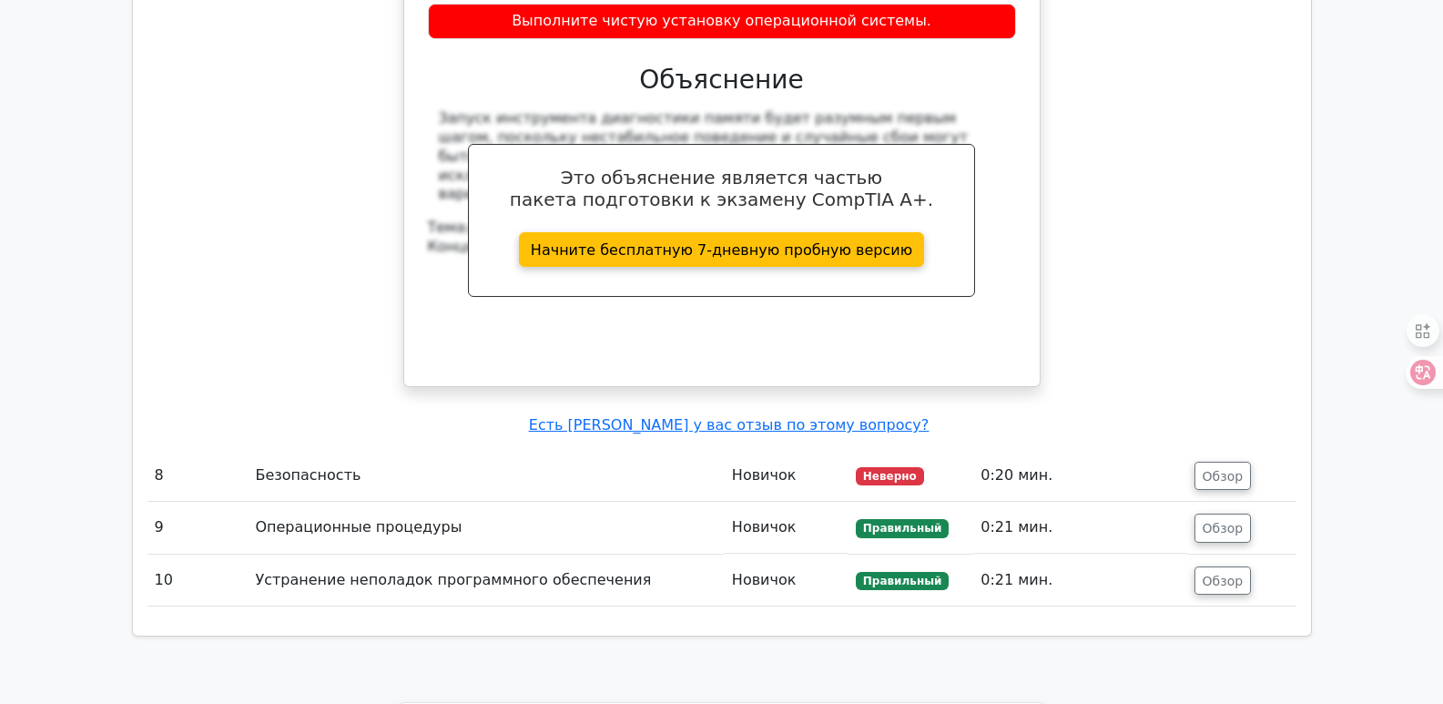
scroll to position [3675, 0]
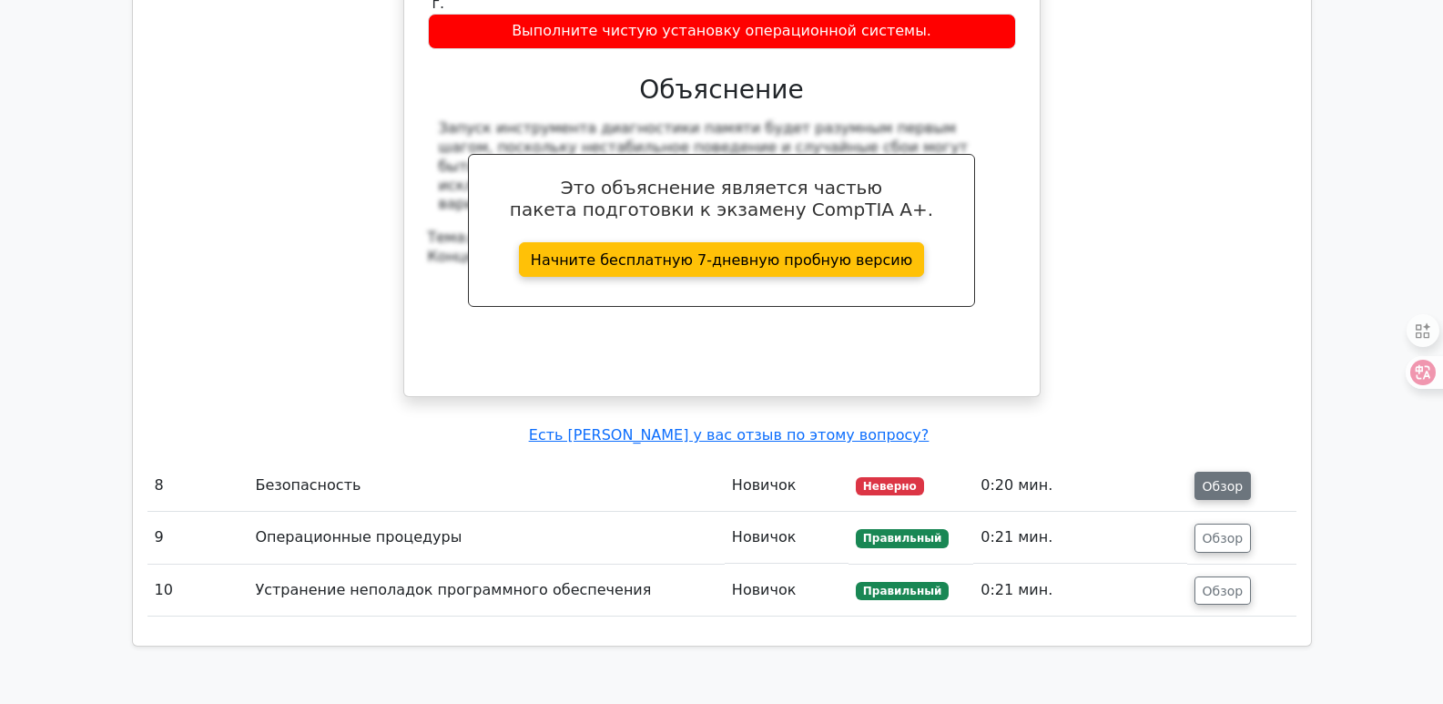
click at [1220, 472] on button "Обзор" at bounding box center [1223, 486] width 57 height 29
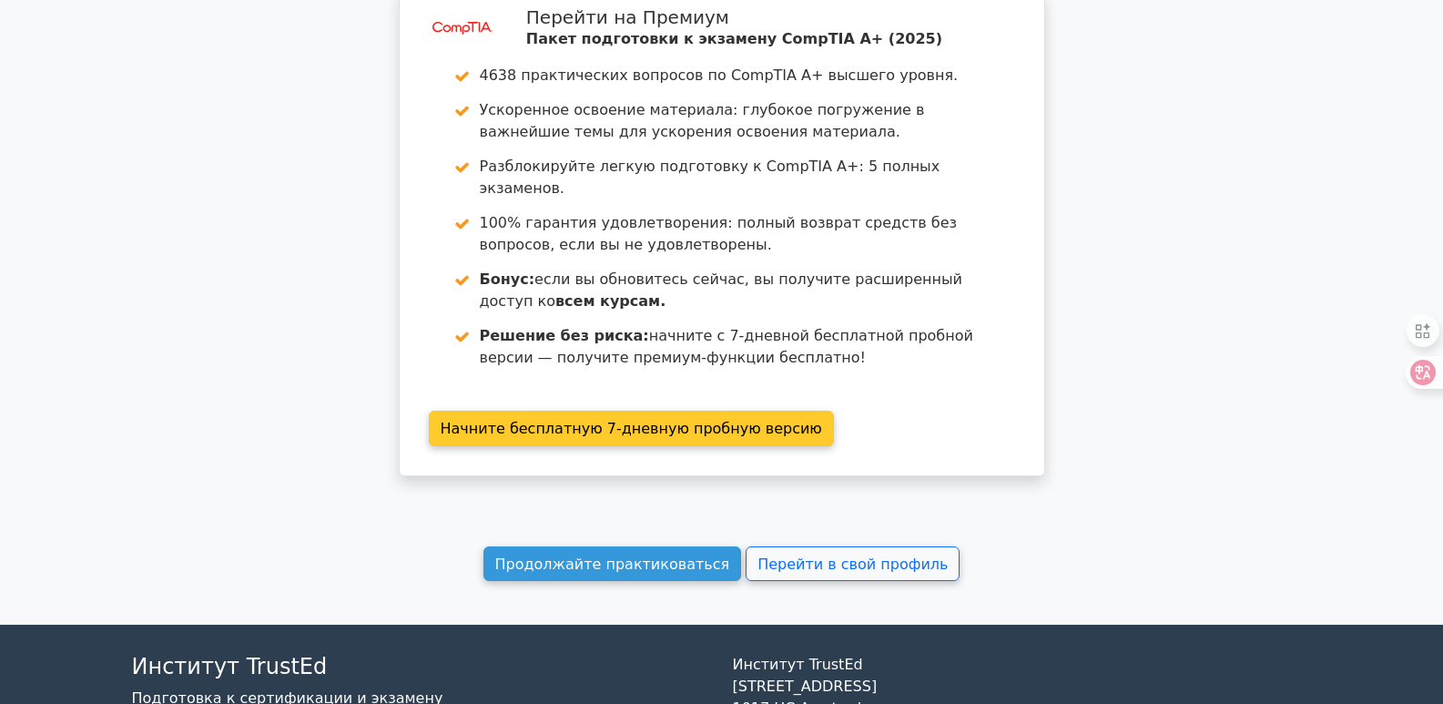
scroll to position [5168, 0]
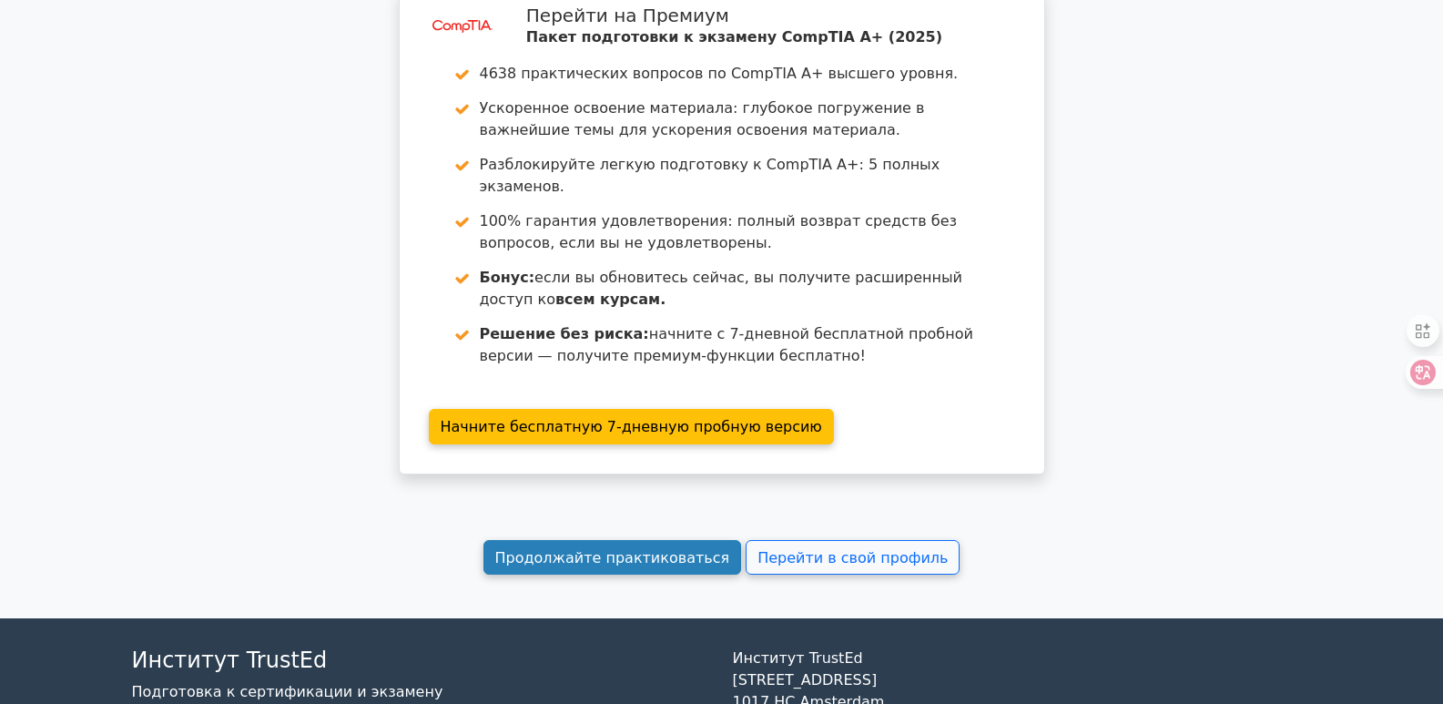
click at [661, 548] on font "Продолжайте практиковаться" at bounding box center [612, 556] width 235 height 17
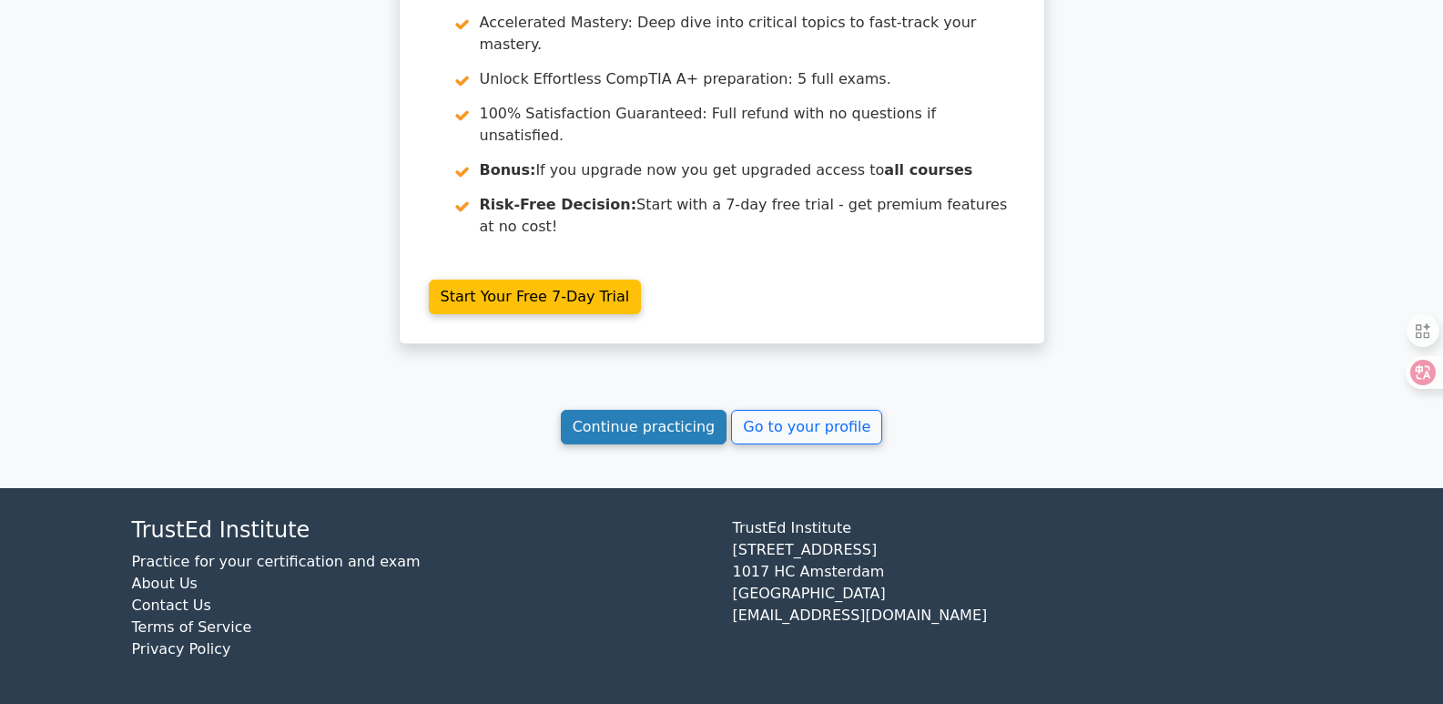
scroll to position [4846, 0]
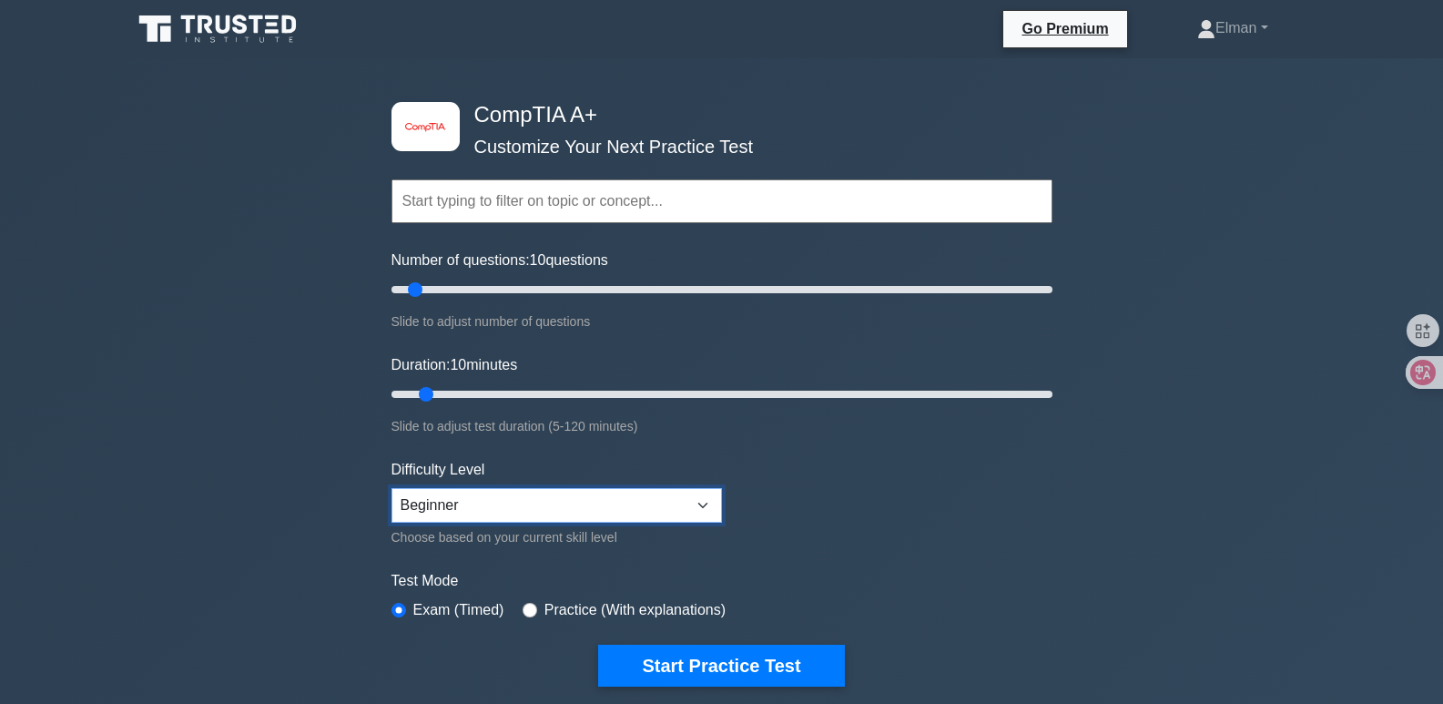
click at [686, 513] on select "Beginner Intermediate Expert" at bounding box center [556, 505] width 330 height 35
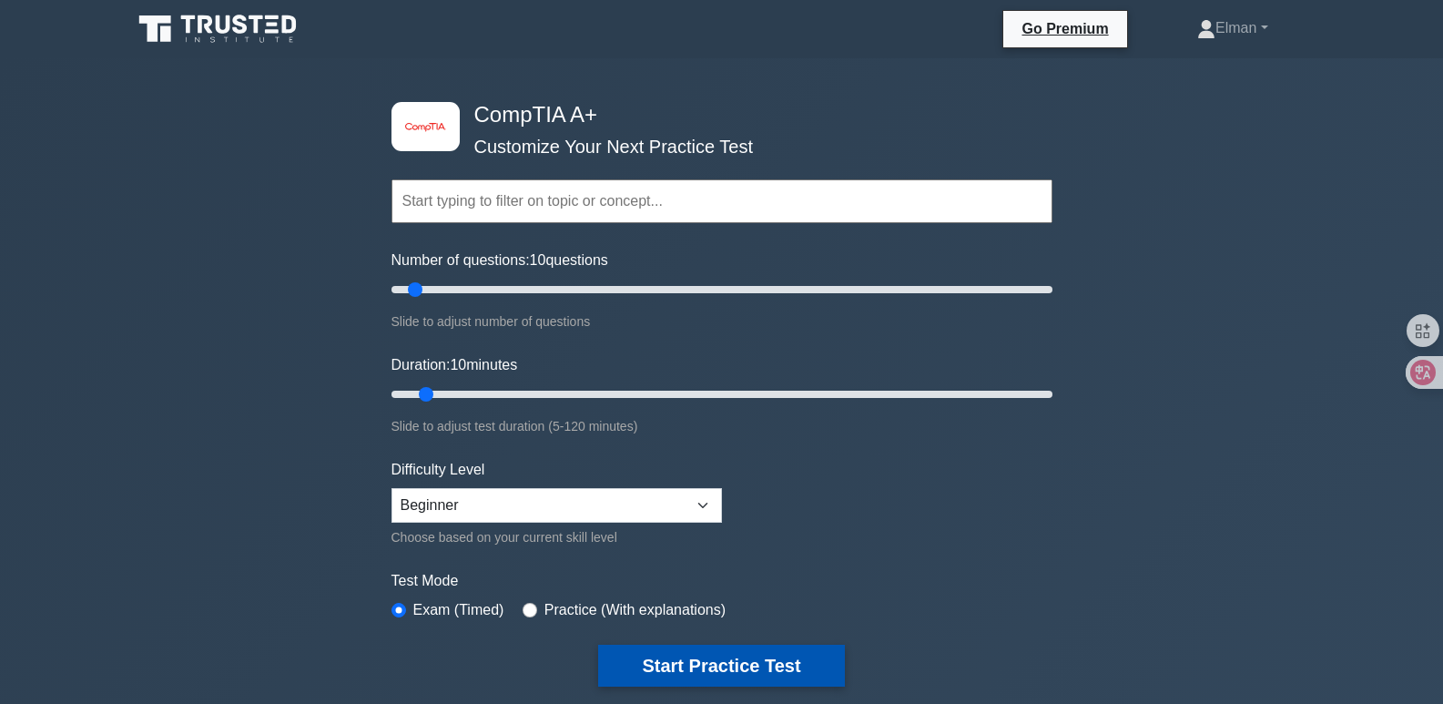
click at [721, 652] on button "Start Practice Test" at bounding box center [721, 666] width 246 height 42
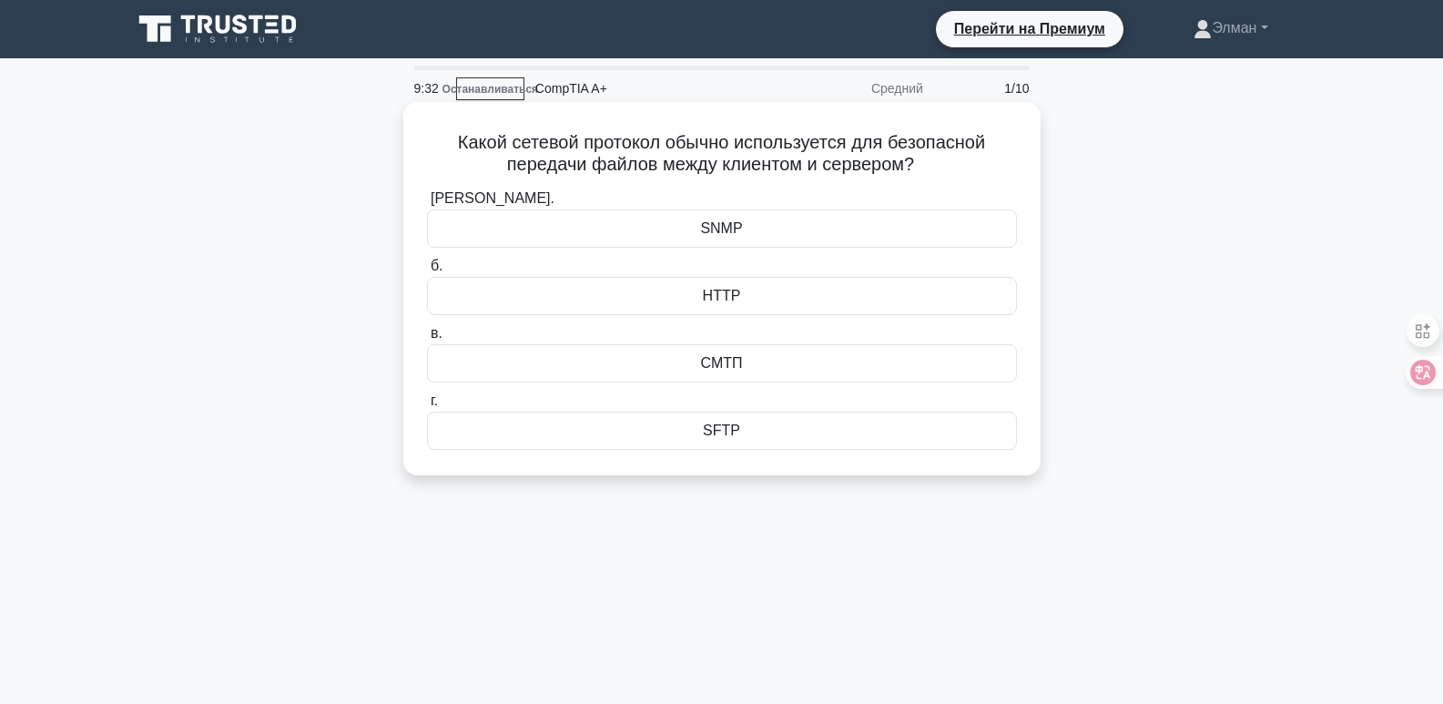
click at [895, 429] on div "SFTP" at bounding box center [722, 431] width 590 height 38
click at [427, 407] on input "г. SFTP" at bounding box center [427, 401] width 0 height 12
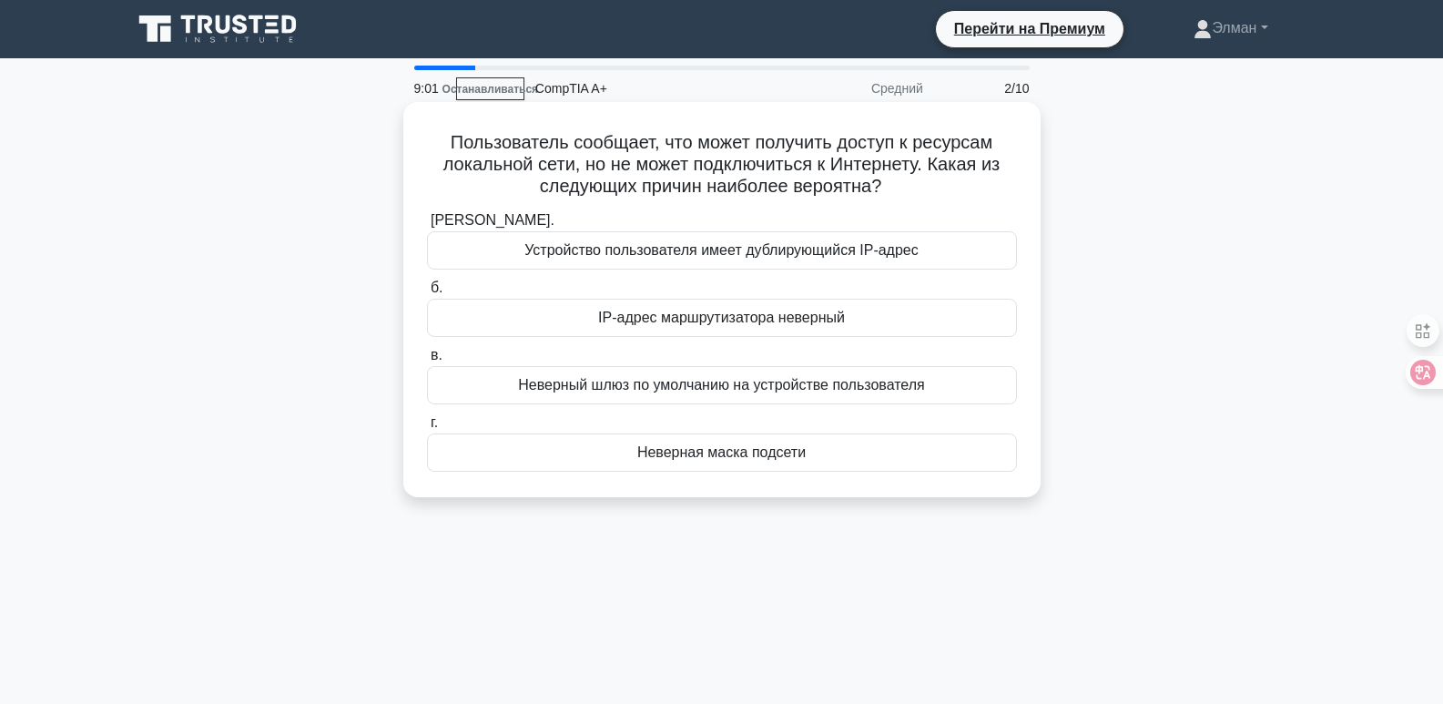
click at [886, 387] on font "Неверный шлюз по умолчанию на устройстве пользователя" at bounding box center [721, 384] width 406 height 15
click at [427, 361] on input "в. Неверный шлюз по умолчанию на устройстве пользователя" at bounding box center [427, 356] width 0 height 12
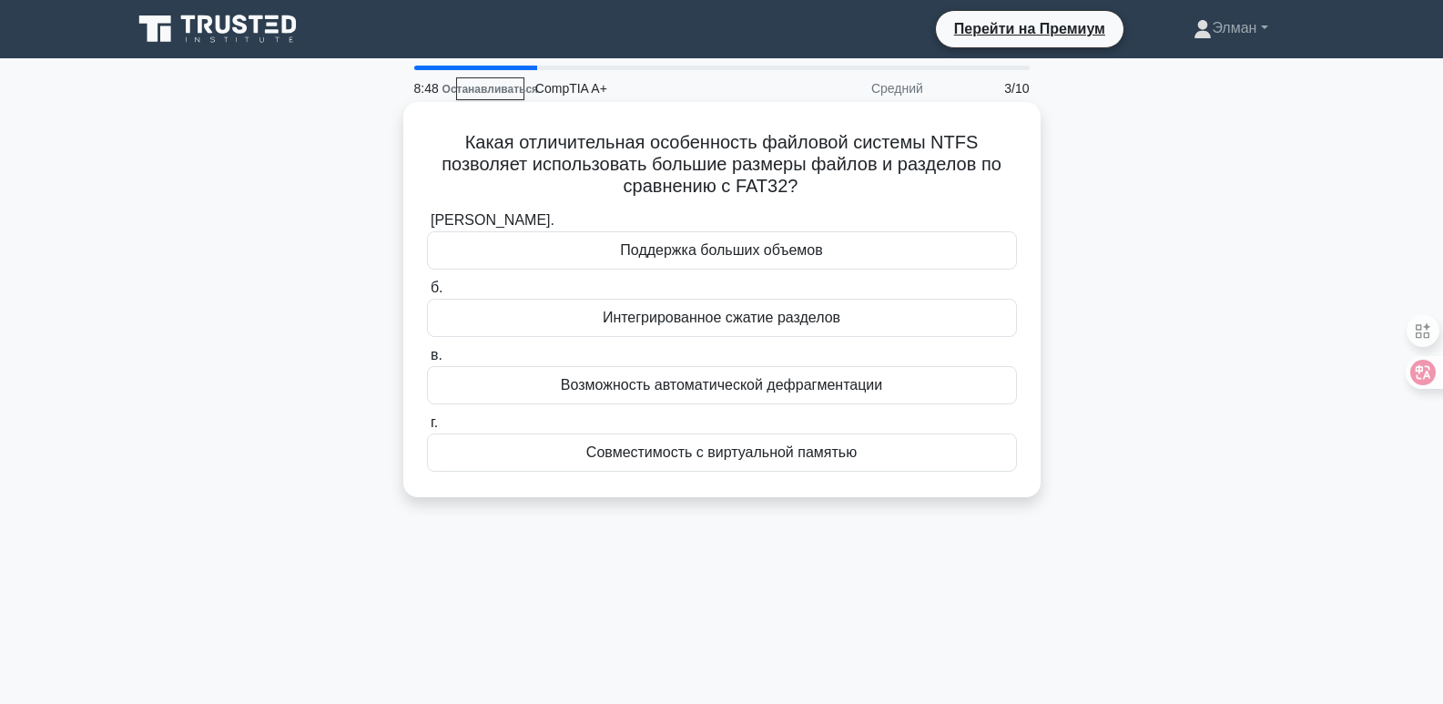
click at [853, 250] on div "Поддержка больших объемов" at bounding box center [722, 250] width 590 height 38
click at [427, 227] on input "а. Поддержка больших объемов" at bounding box center [427, 221] width 0 height 12
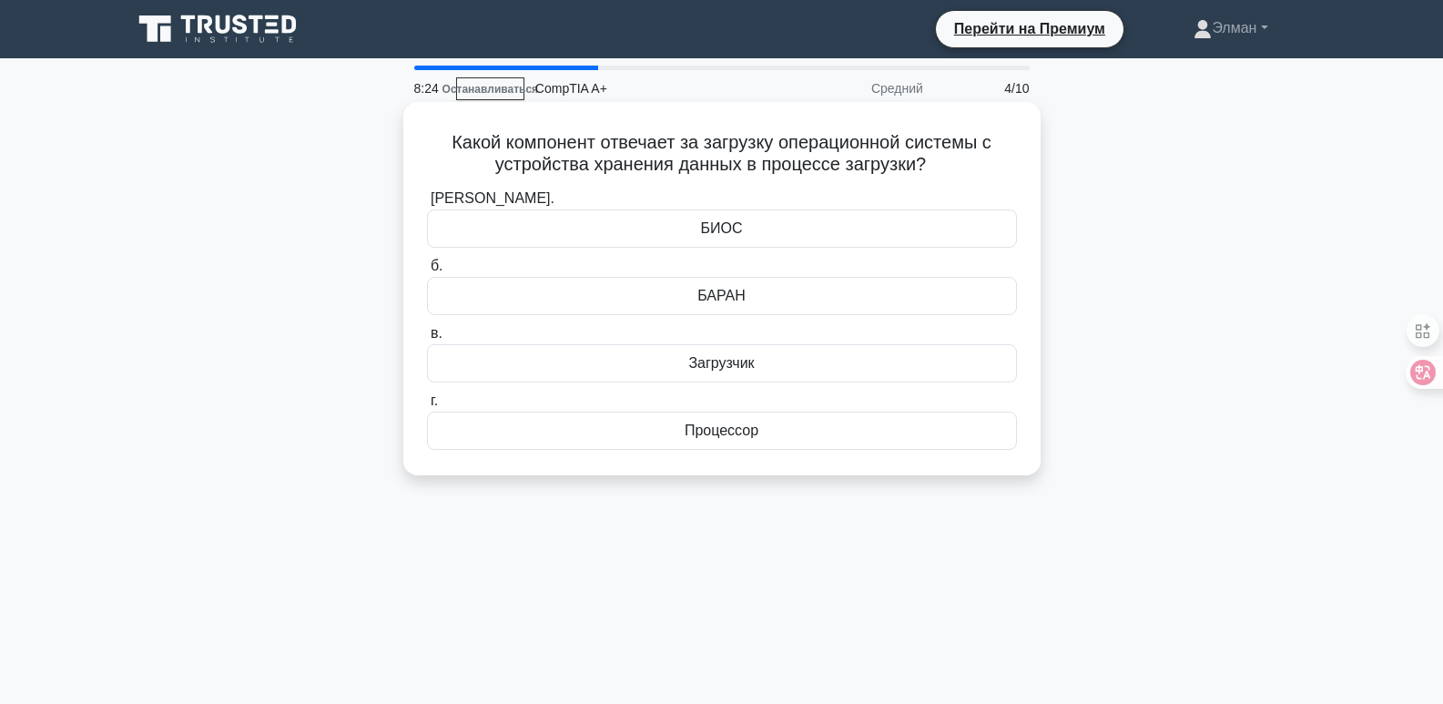
click at [821, 219] on div "БИОС" at bounding box center [722, 228] width 590 height 38
click at [427, 205] on input "а. БИОС" at bounding box center [427, 199] width 0 height 12
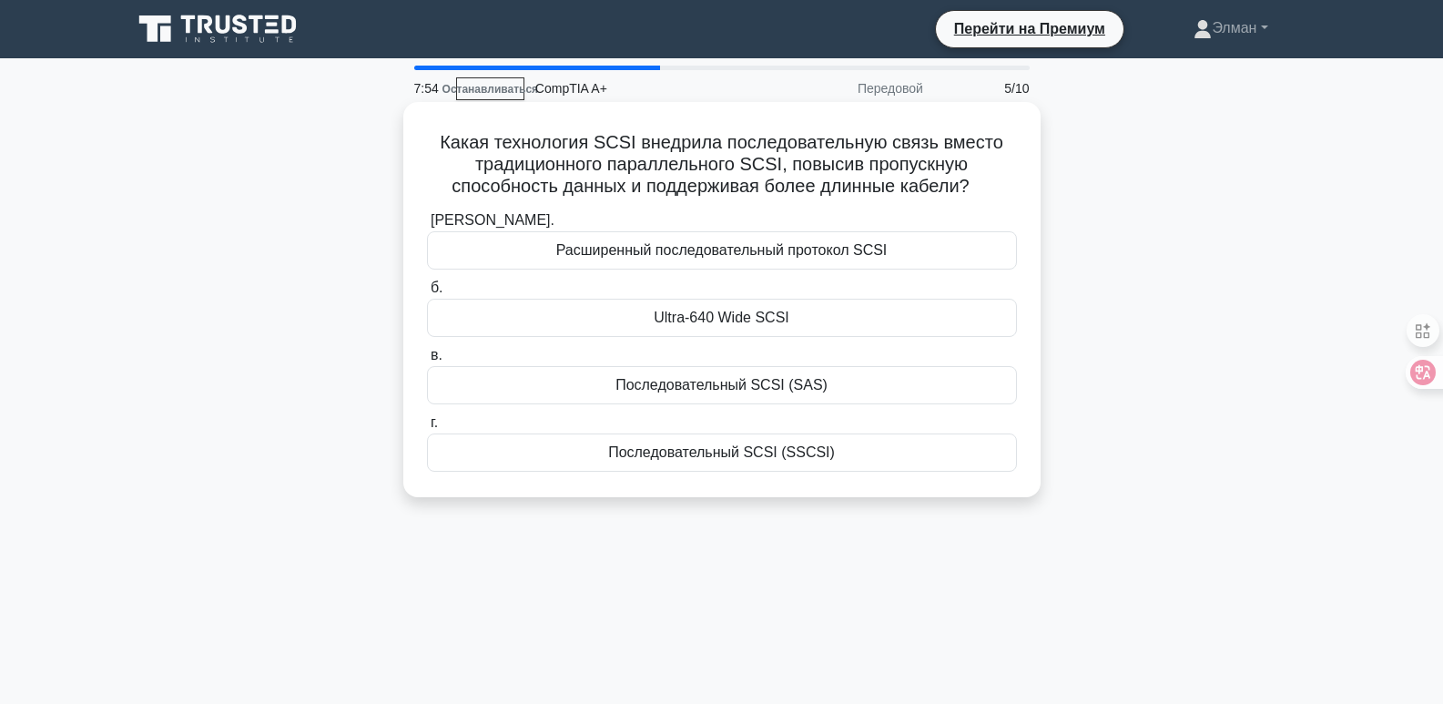
click at [817, 381] on font "Последовательный SCSI (SAS)" at bounding box center [721, 384] width 212 height 15
click at [427, 361] on input "в. Последовательный SCSI (SAS)" at bounding box center [427, 356] width 0 height 12
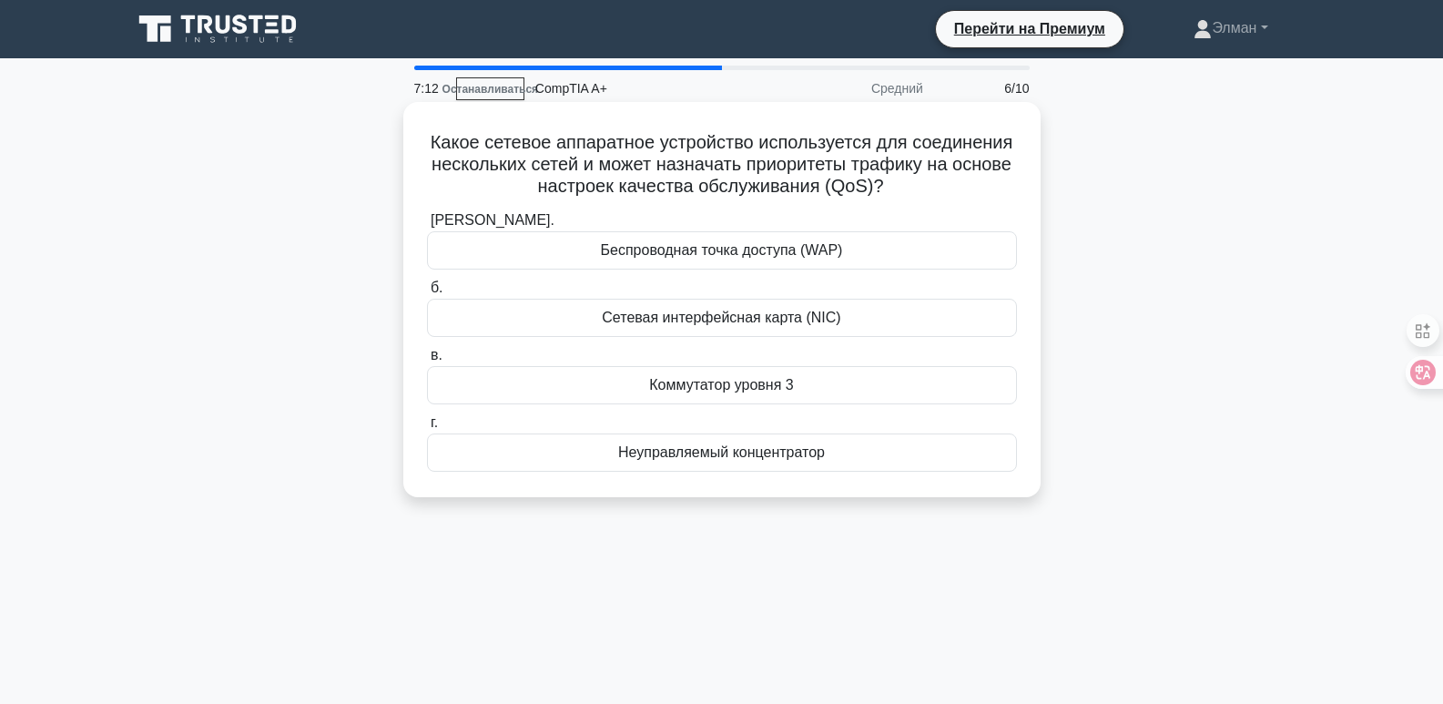
click at [771, 396] on font "Коммутатор уровня 3" at bounding box center [721, 385] width 144 height 22
click at [427, 361] on input "в. Коммутатор уровня 3" at bounding box center [427, 356] width 0 height 12
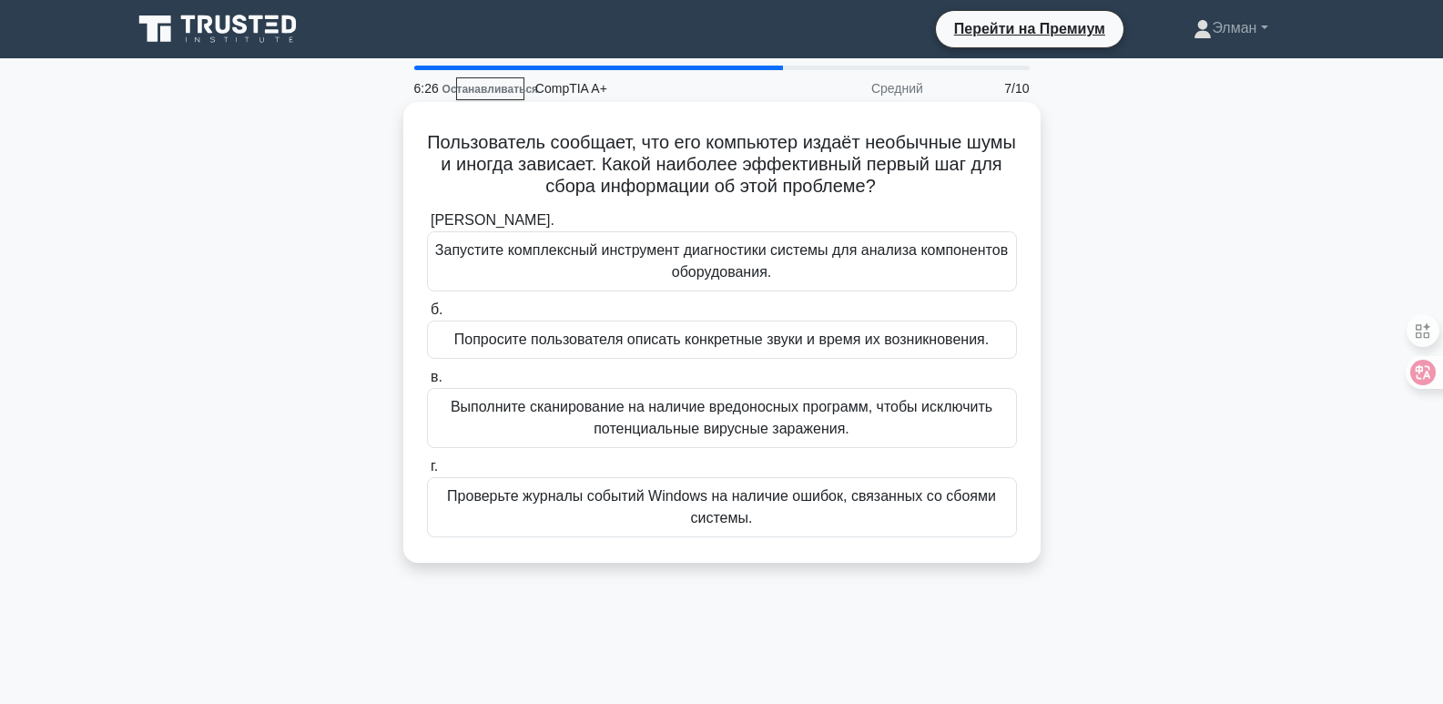
click at [910, 422] on font "Выполните сканирование на наличие вредоносных программ, чтобы исключить потенци…" at bounding box center [722, 418] width 574 height 44
click at [427, 383] on input "в. Выполните сканирование на наличие вредоносных программ, чтобы исключить поте…" at bounding box center [427, 377] width 0 height 12
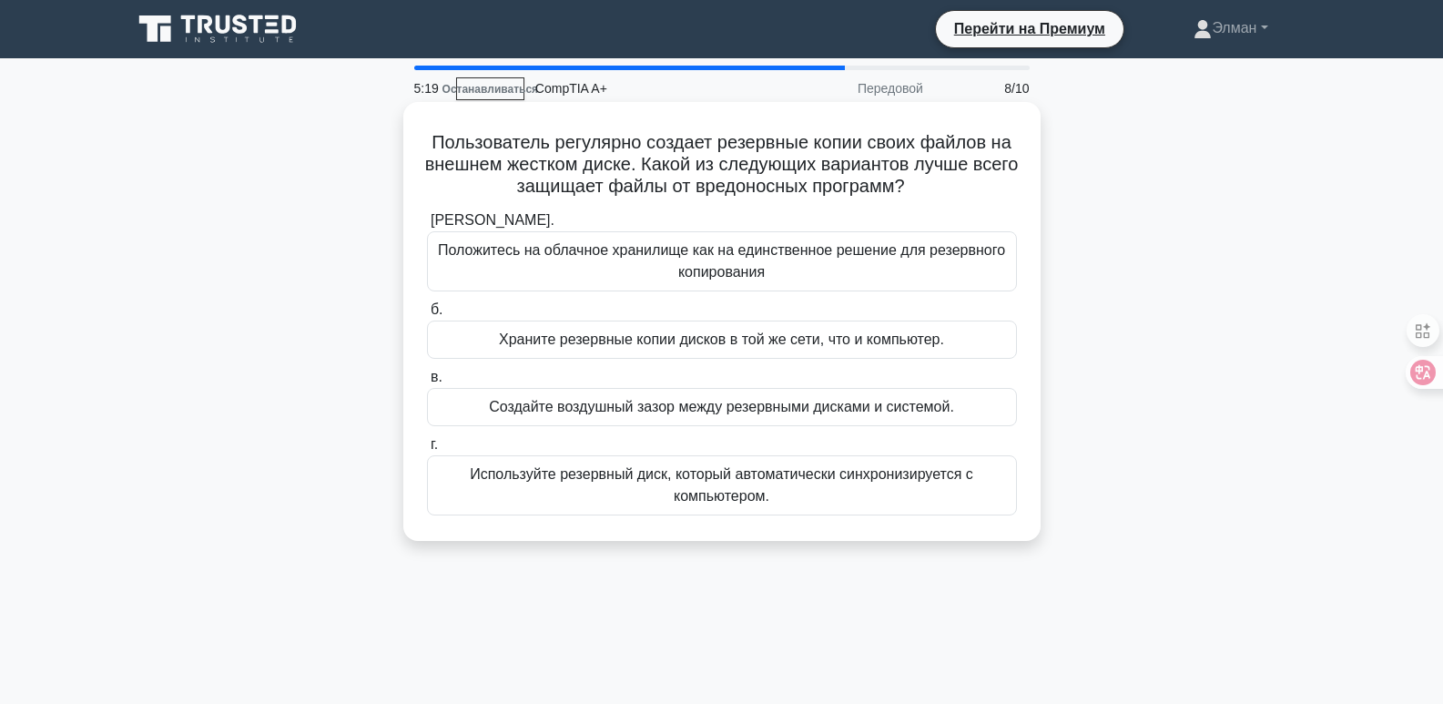
click at [711, 290] on div "Положитесь на облачное хранилище как на единственное решение для резервного коп…" at bounding box center [722, 261] width 590 height 60
click at [427, 227] on input "а. Положитесь на облачное хранилище как на единственное решение для резервного …" at bounding box center [427, 221] width 0 height 12
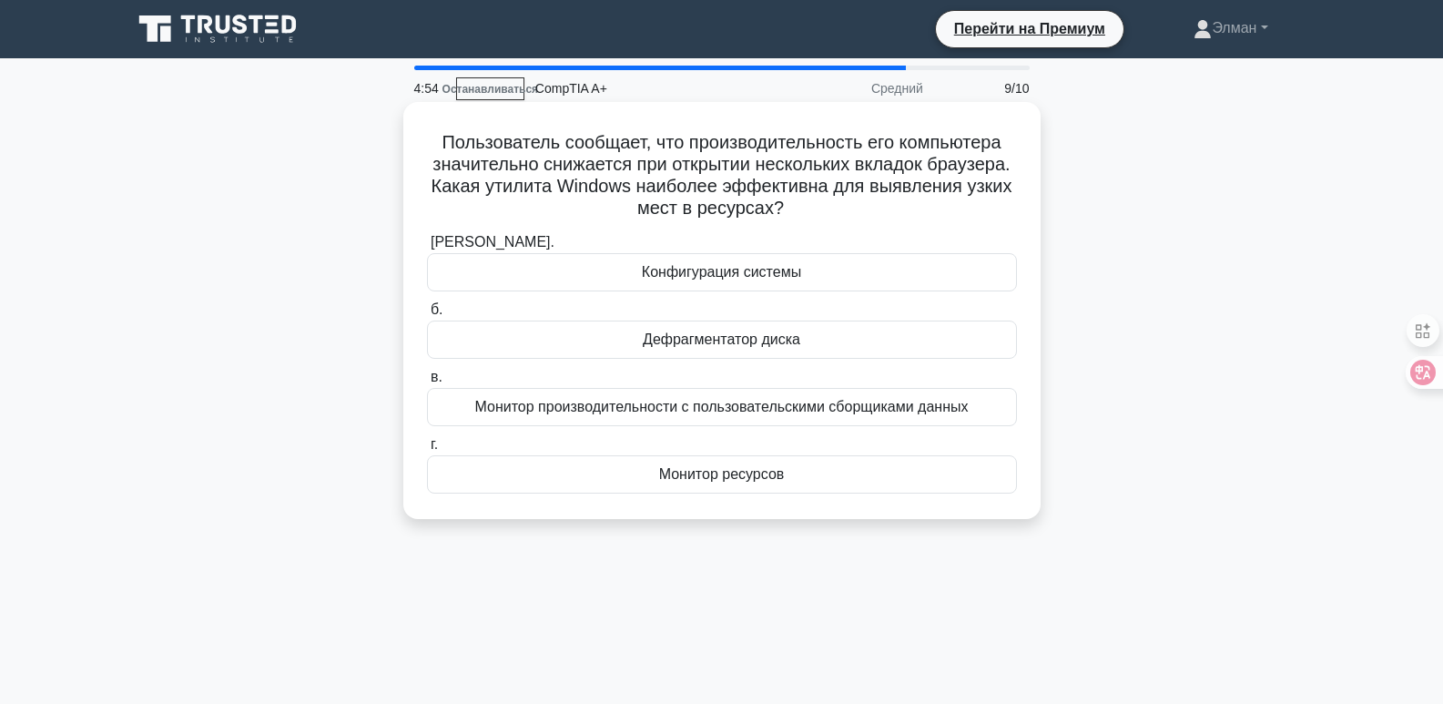
click at [781, 473] on font "Монитор ресурсов" at bounding box center [722, 473] width 126 height 15
click at [427, 451] on input "г. Монитор ресурсов" at bounding box center [427, 445] width 0 height 12
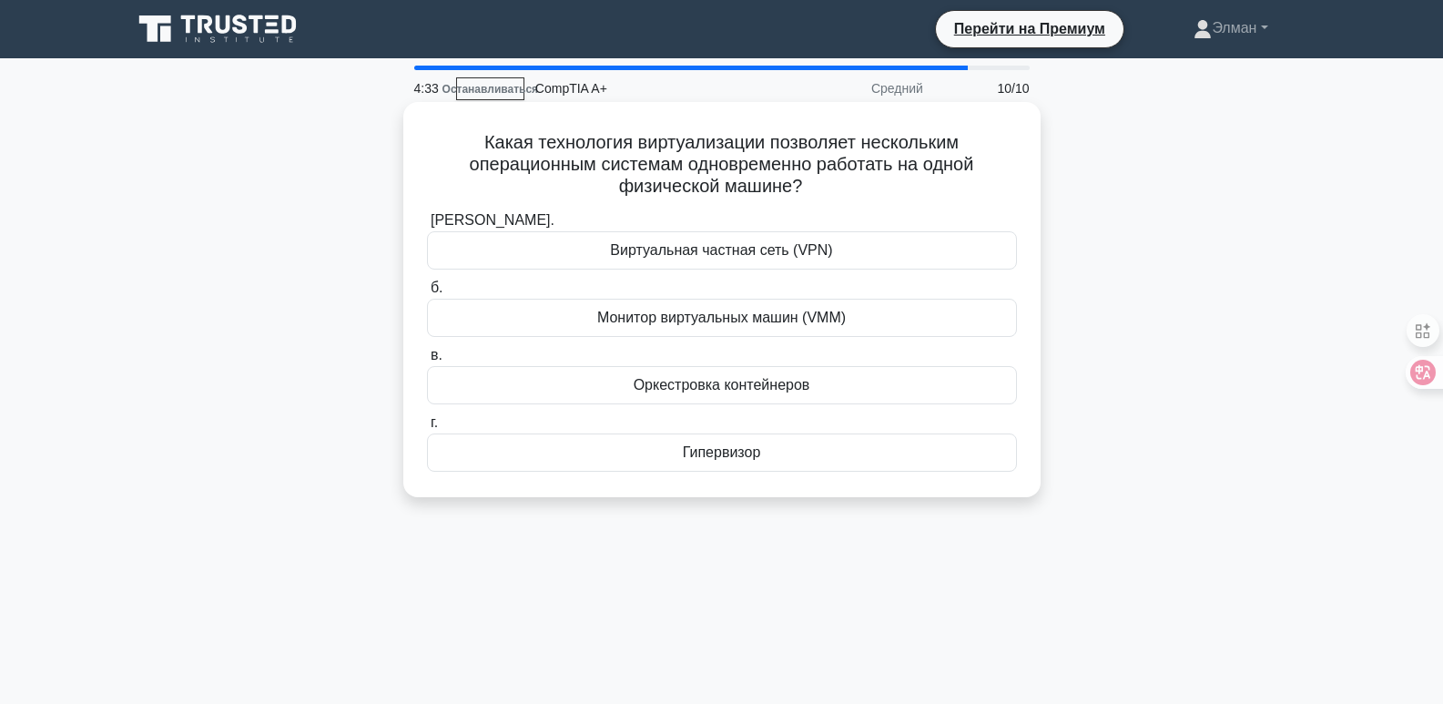
click at [758, 460] on font "Гипервизор" at bounding box center [722, 451] width 78 height 15
click at [427, 429] on input "г. Гипервизор" at bounding box center [427, 423] width 0 height 12
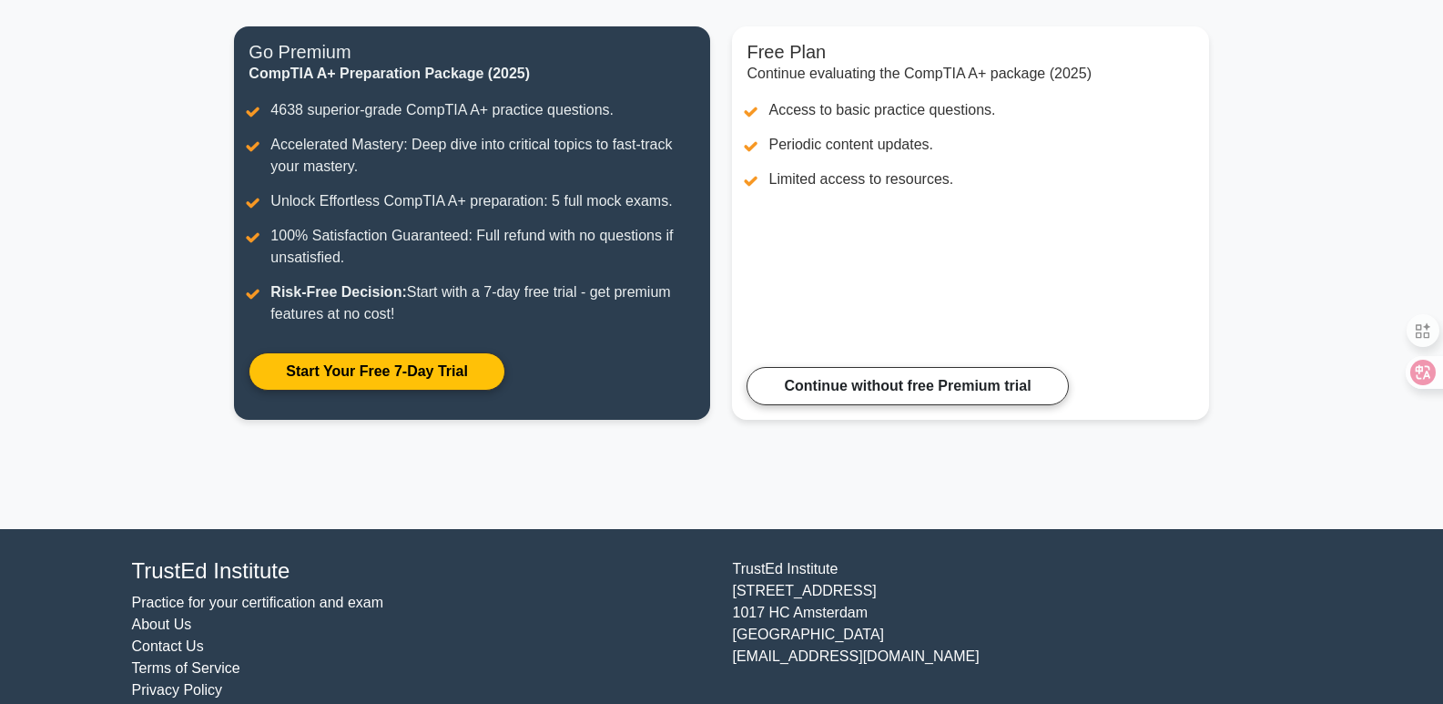
scroll to position [225, 0]
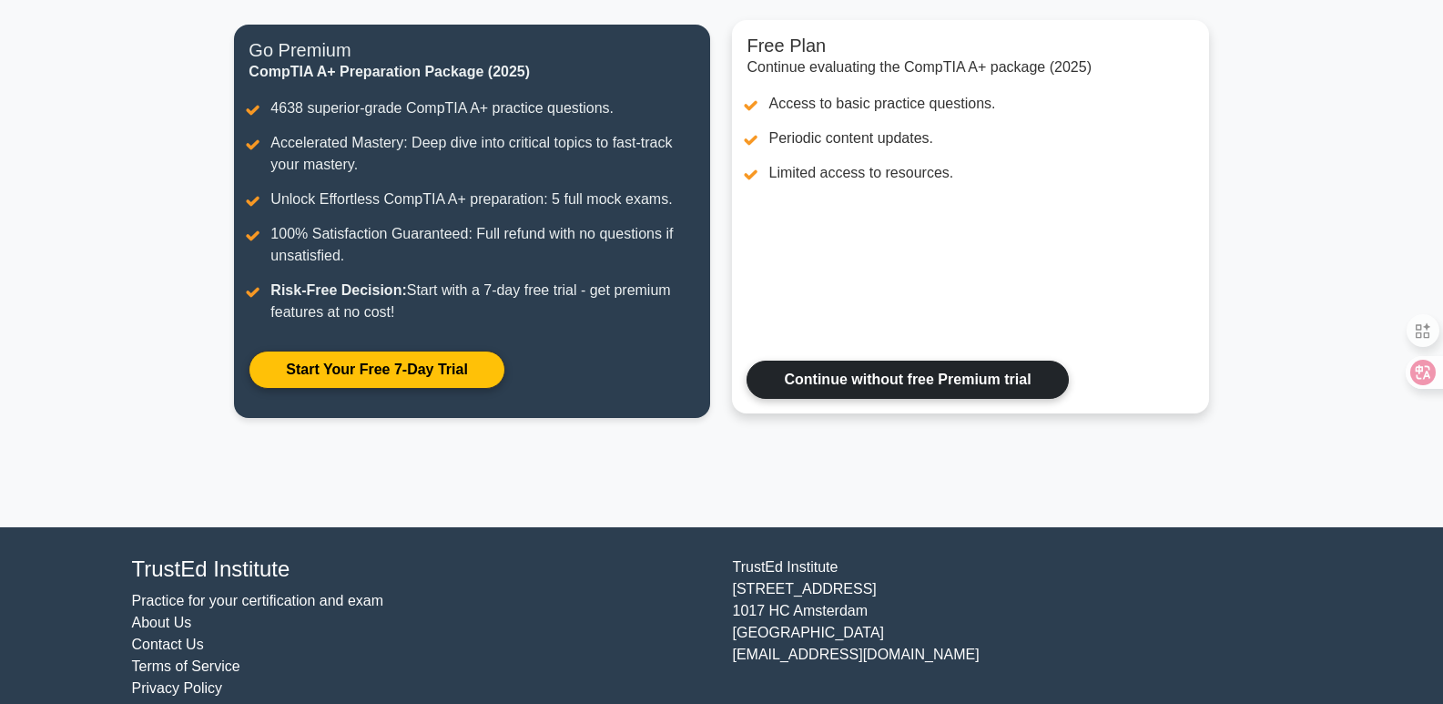
click at [804, 361] on link "Continue without free Premium trial" at bounding box center [907, 380] width 321 height 38
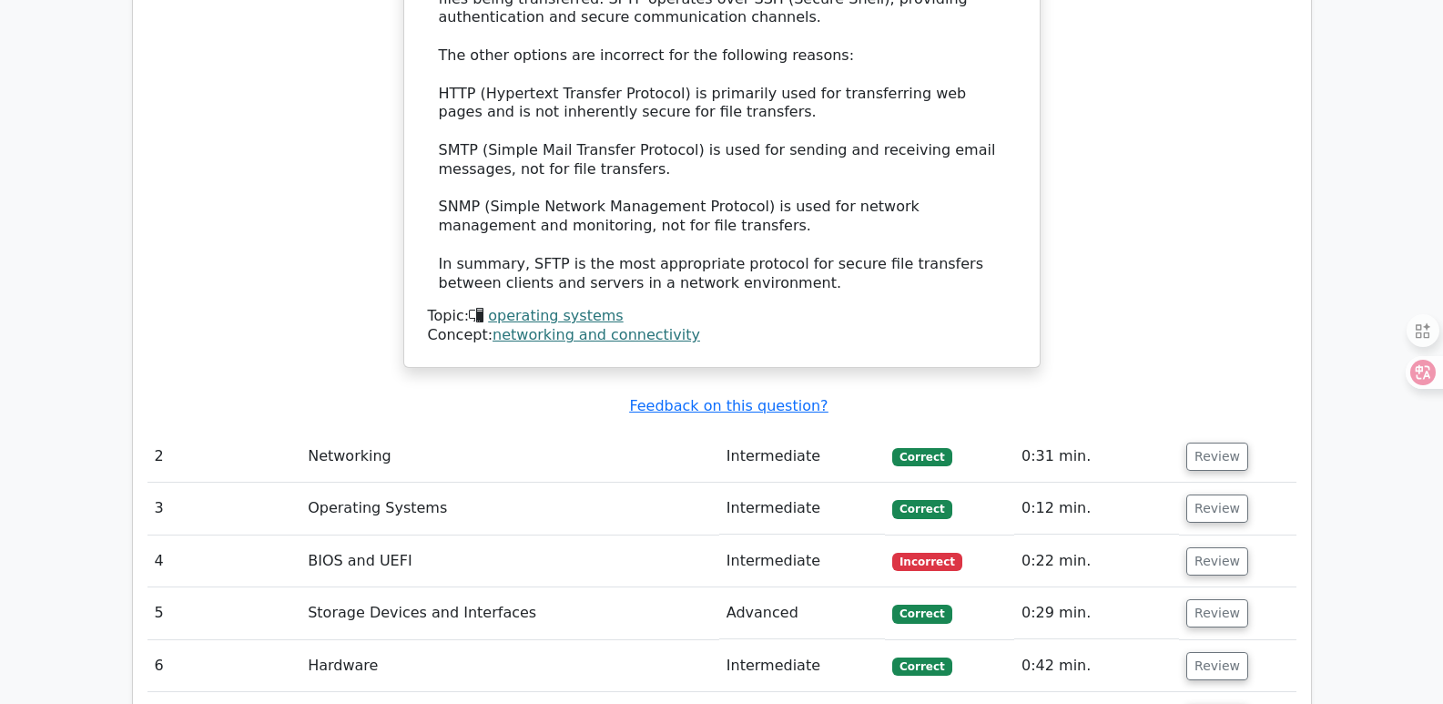
scroll to position [2228, 0]
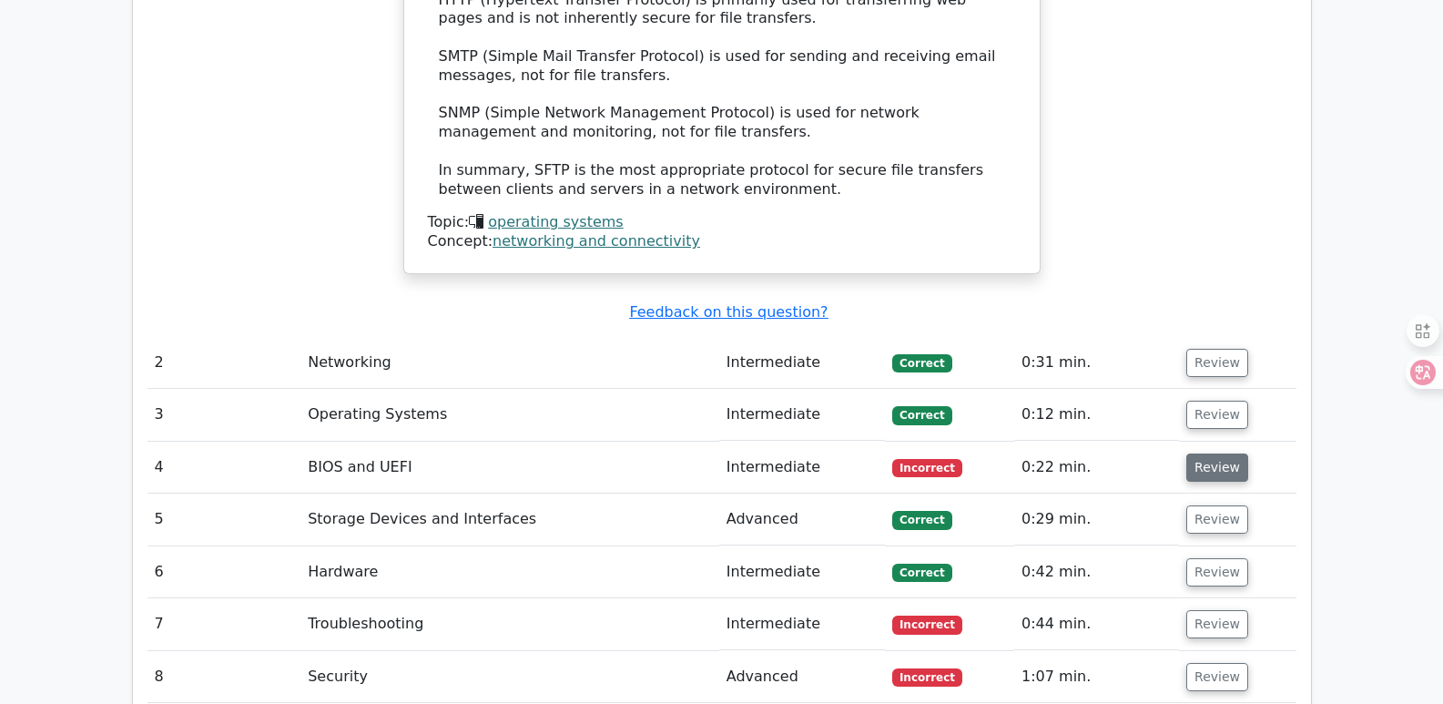
click at [1213, 453] on button "Review" at bounding box center [1217, 467] width 62 height 28
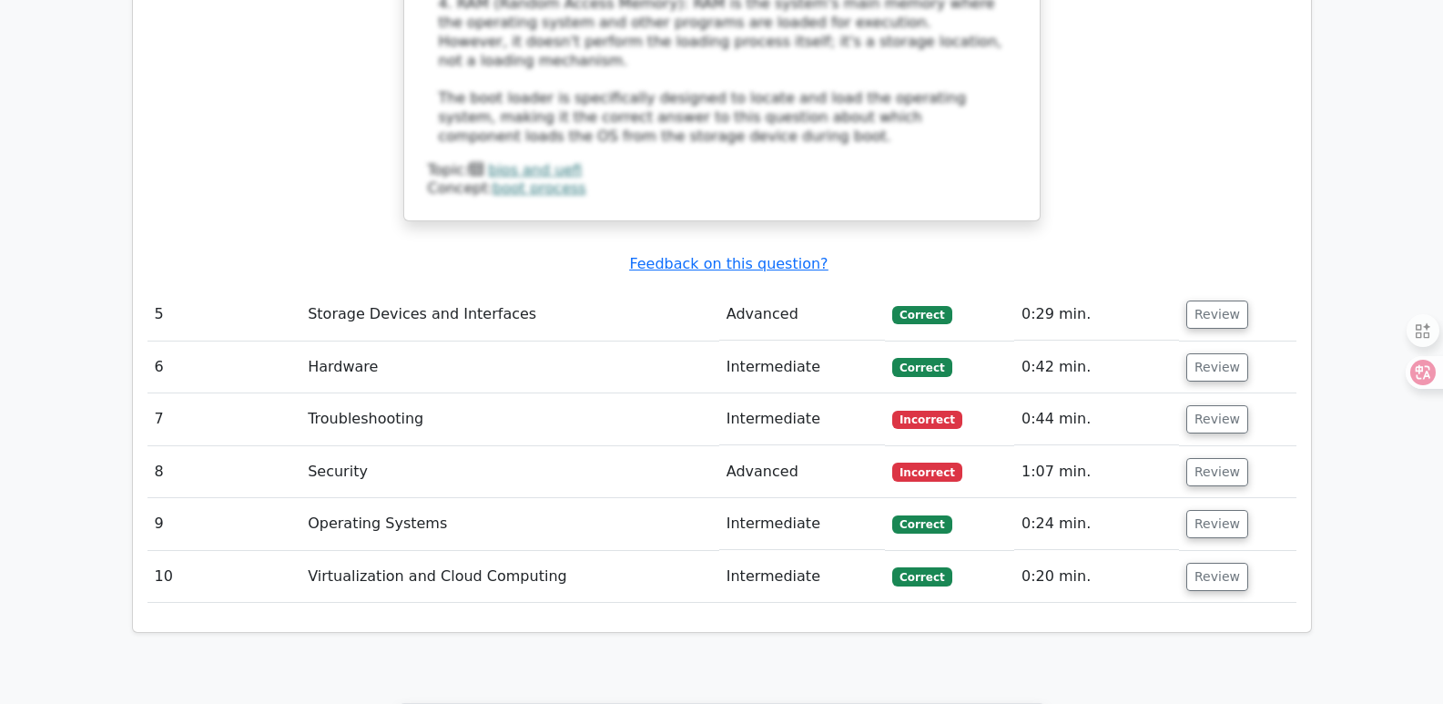
scroll to position [3405, 0]
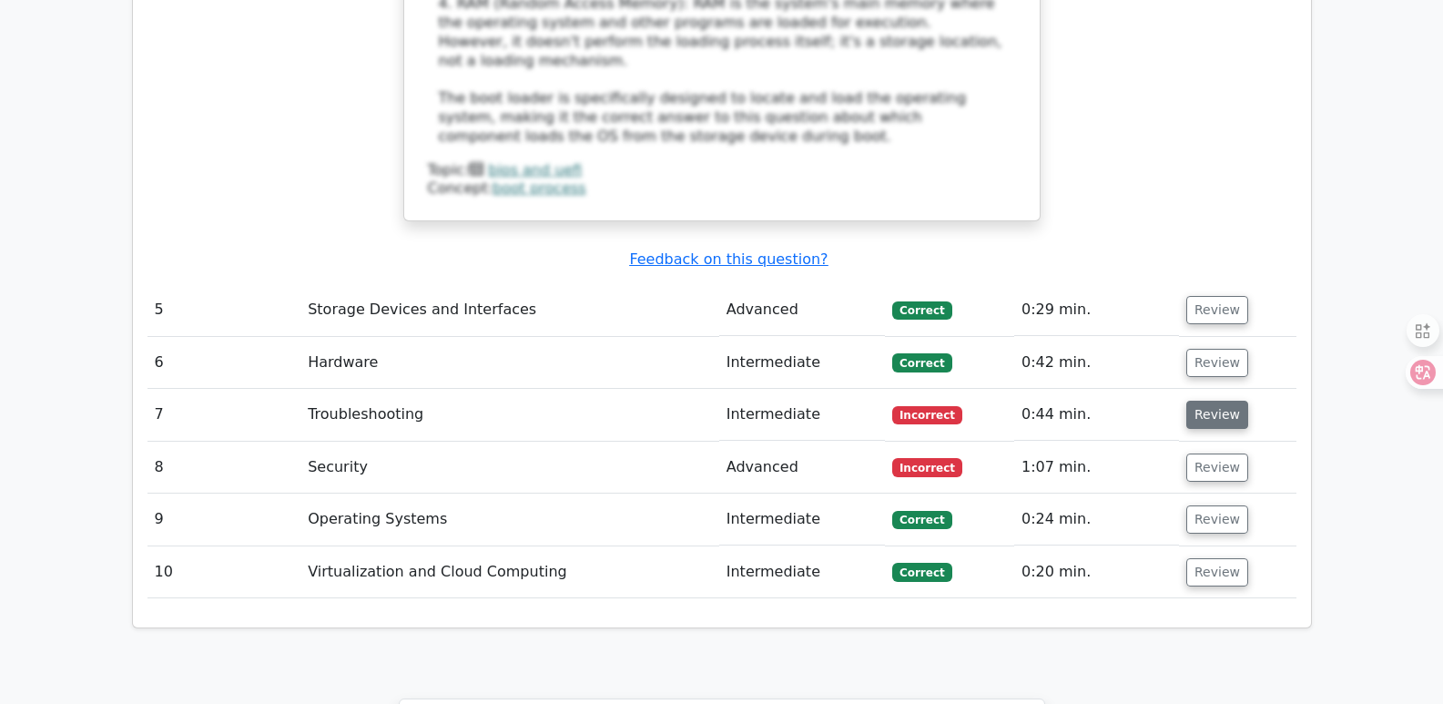
click at [1215, 401] on button "Review" at bounding box center [1217, 415] width 62 height 28
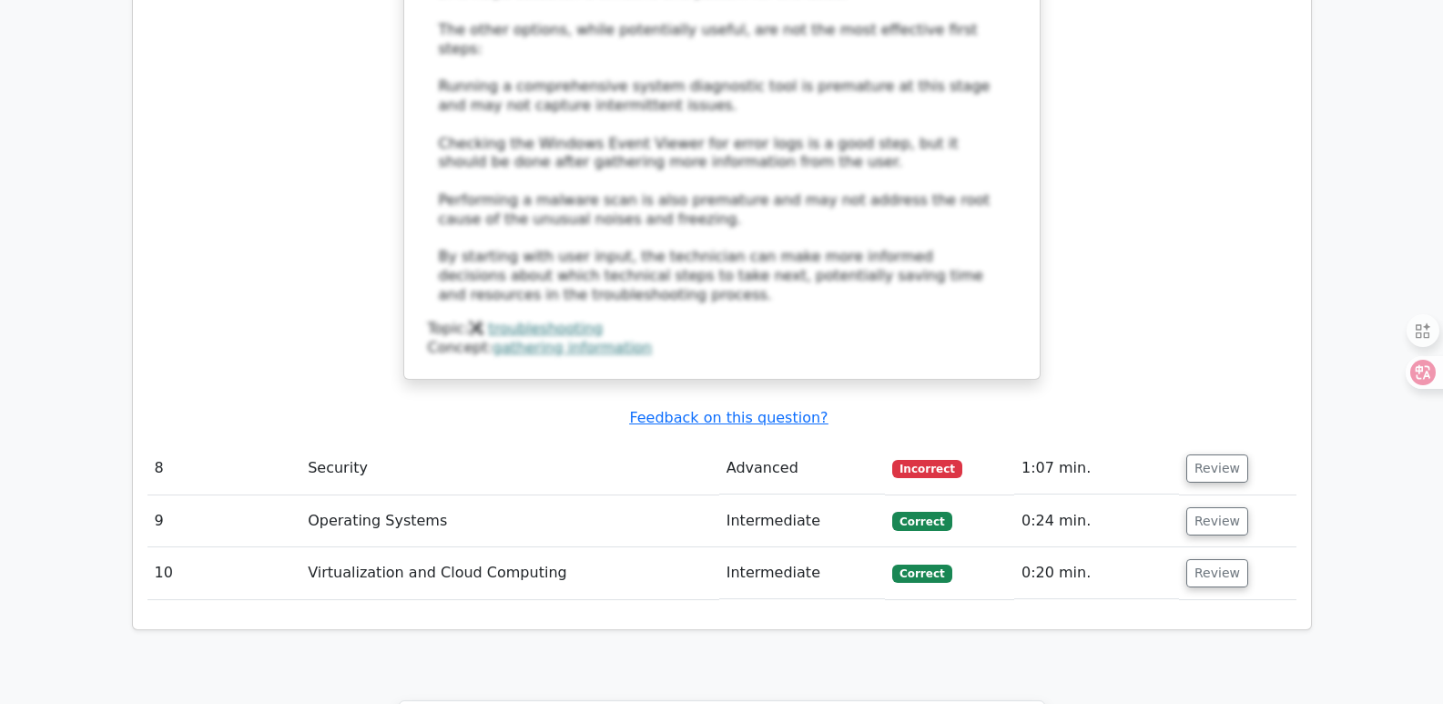
scroll to position [4498, 0]
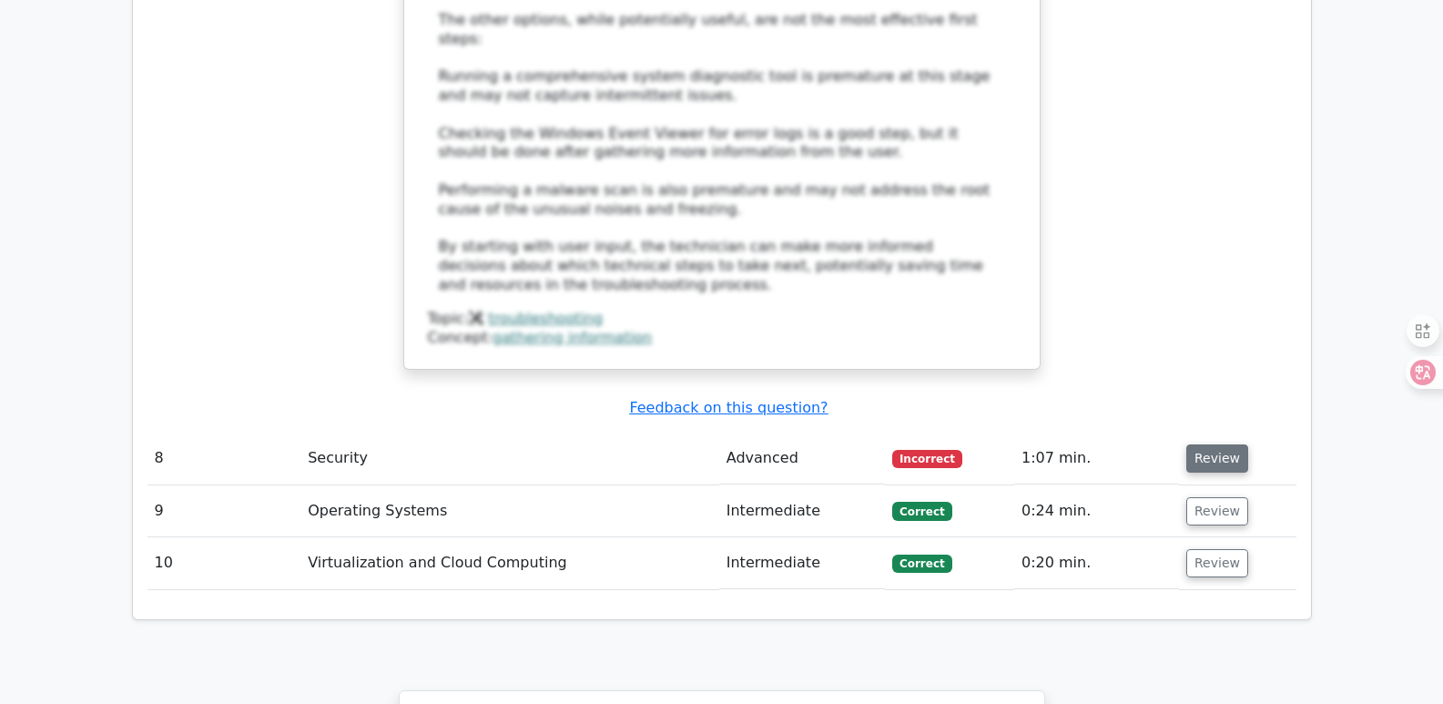
click at [1189, 444] on button "Review" at bounding box center [1217, 458] width 62 height 28
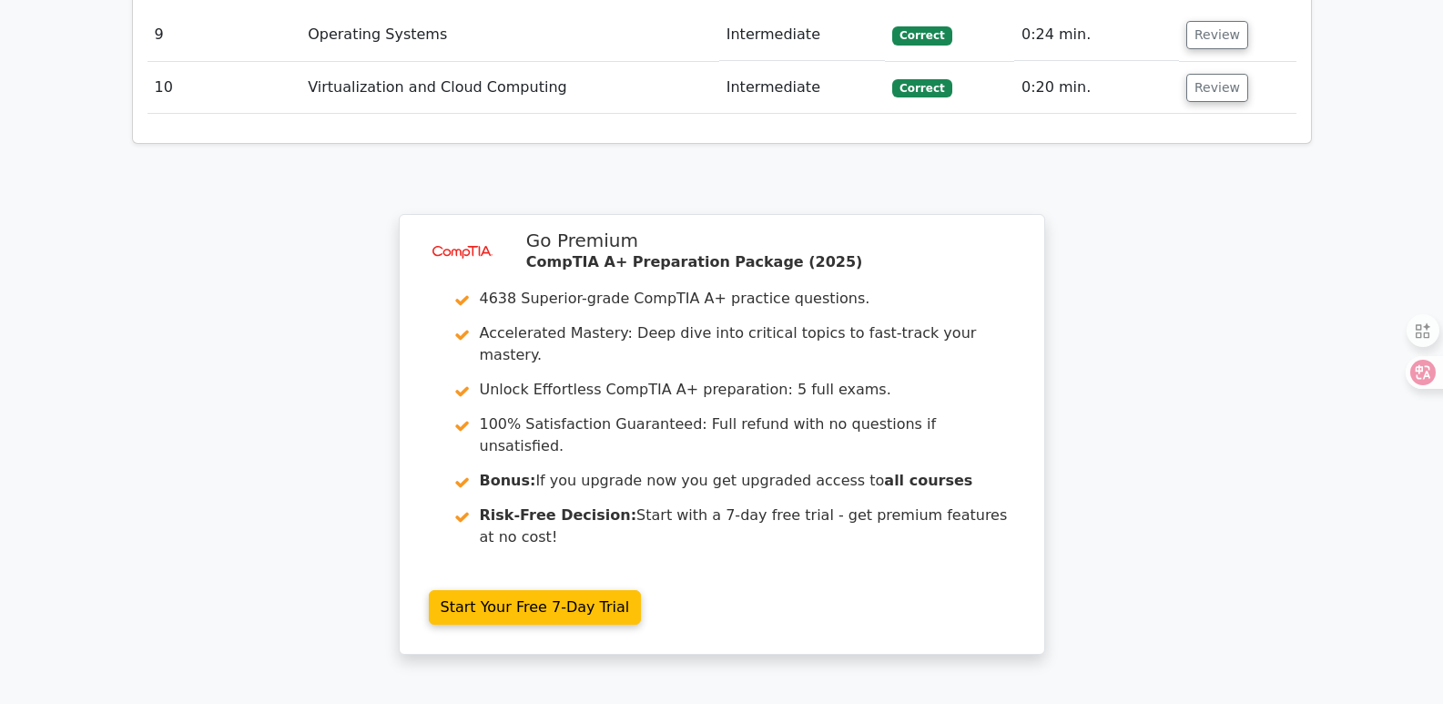
scroll to position [5706, 0]
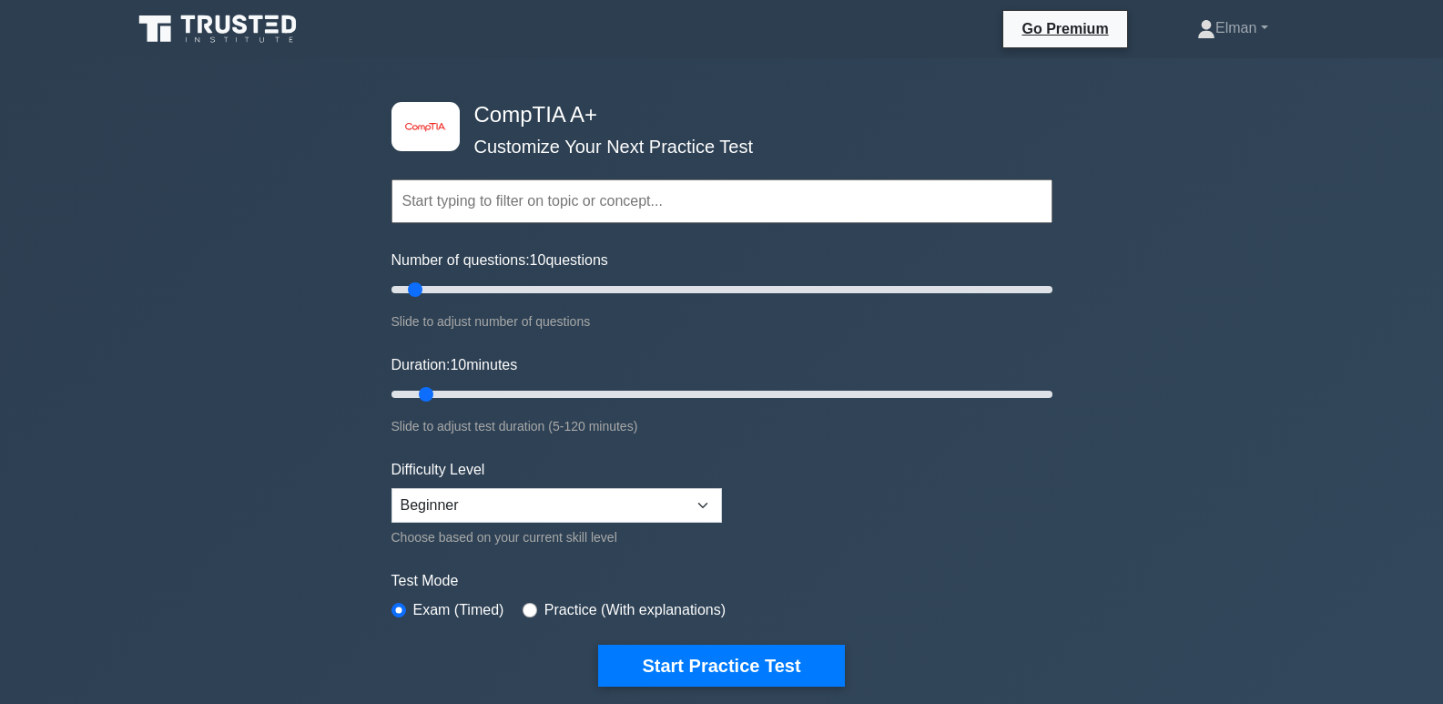
select select "beginner"
